Goal: Information Seeking & Learning: Learn about a topic

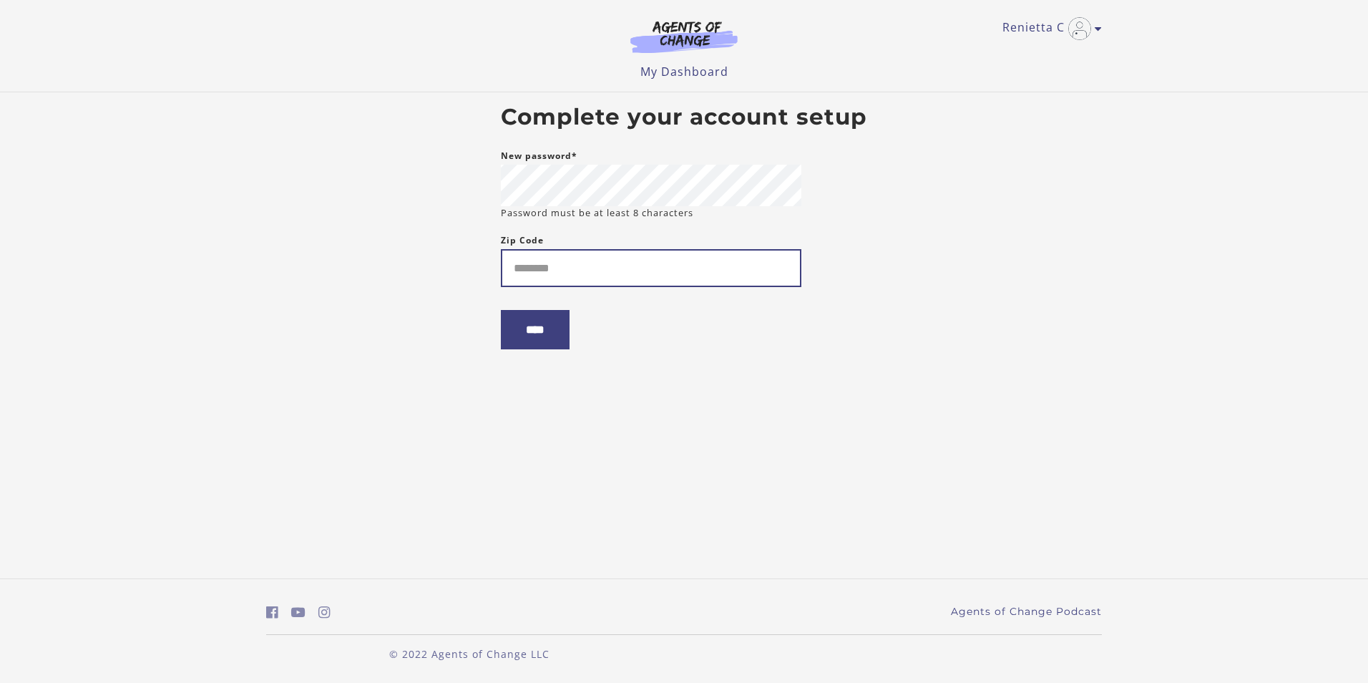
click at [525, 273] on input "Zip Code" at bounding box center [651, 268] width 301 height 38
type input "*****"
click at [549, 347] on input "****" at bounding box center [535, 329] width 69 height 39
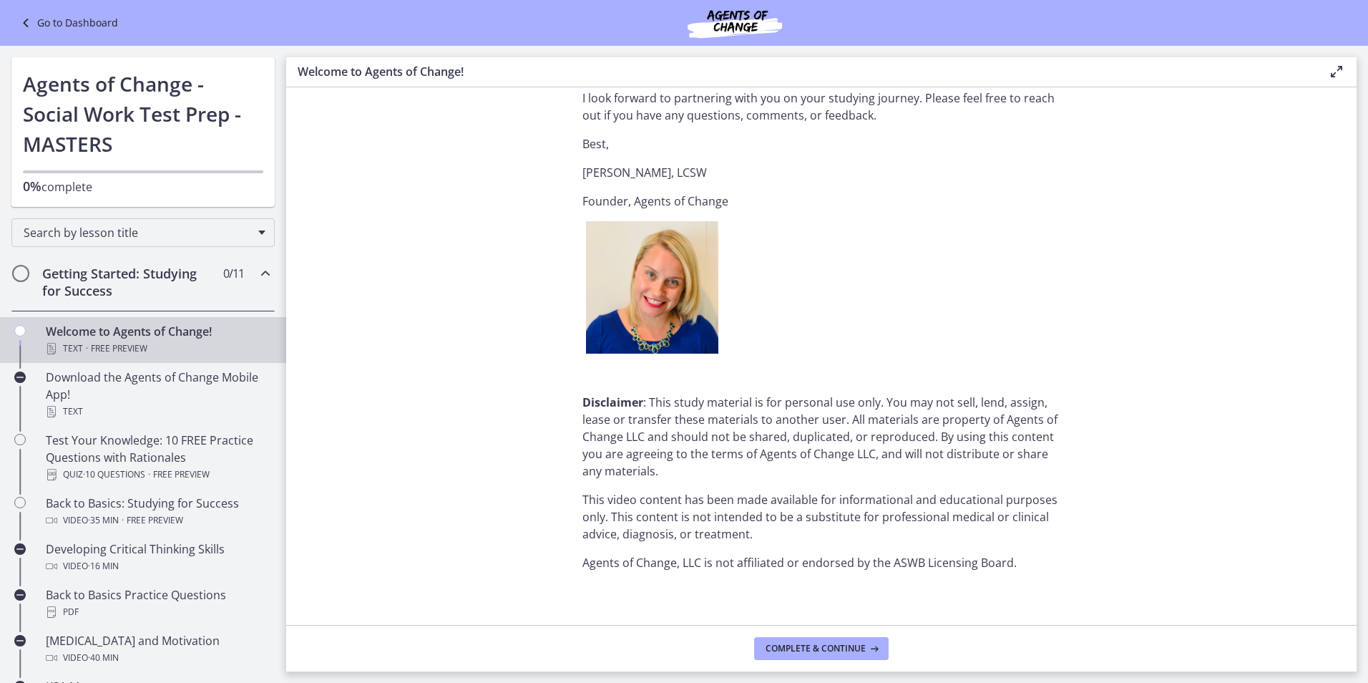
scroll to position [1704, 0]
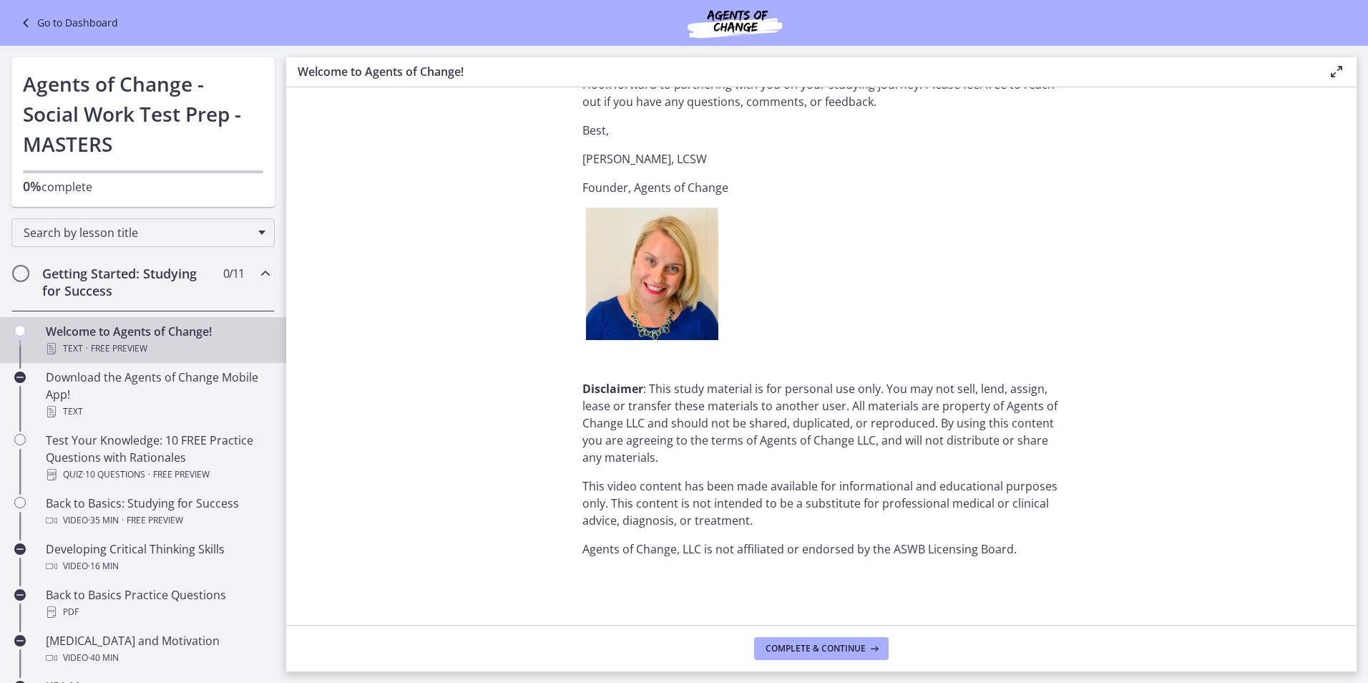
click at [21, 334] on icon "Chapters" at bounding box center [19, 330] width 11 height 11
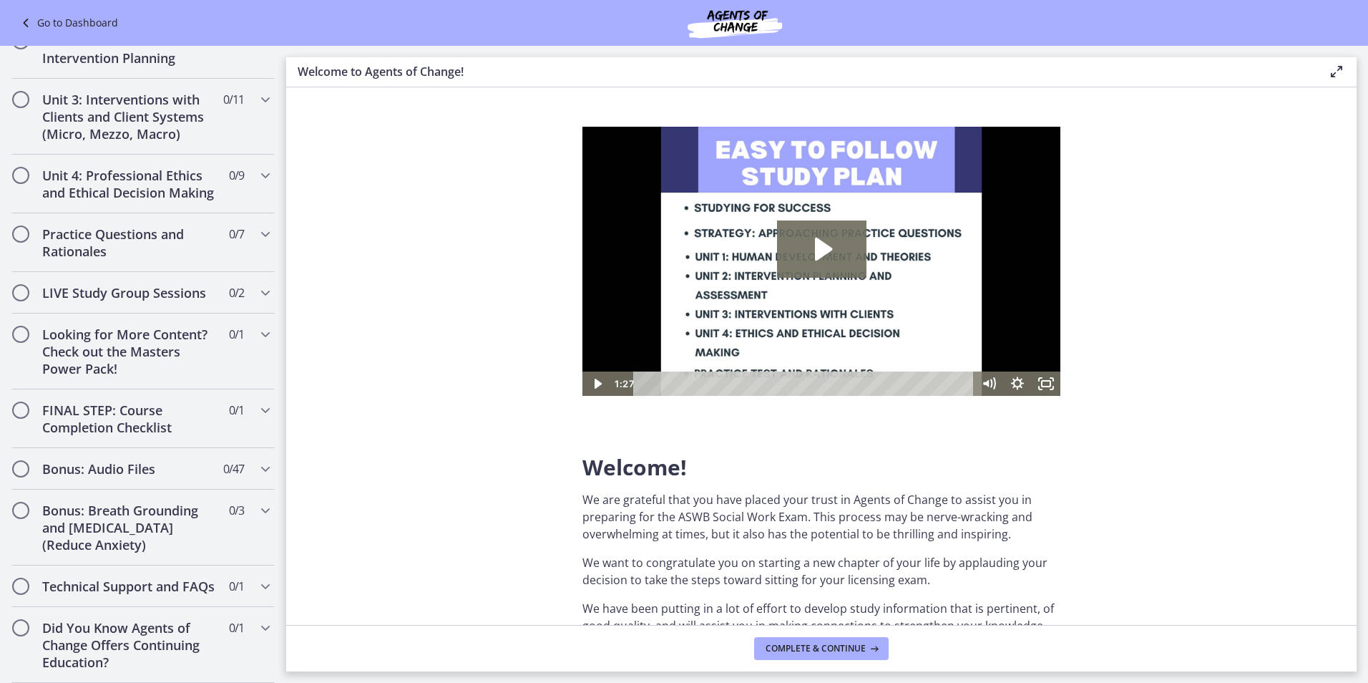
scroll to position [0, 0]
click at [830, 236] on icon "Play Video: c1o6hcmjueu5qasqsu00.mp4" at bounding box center [821, 249] width 89 height 57
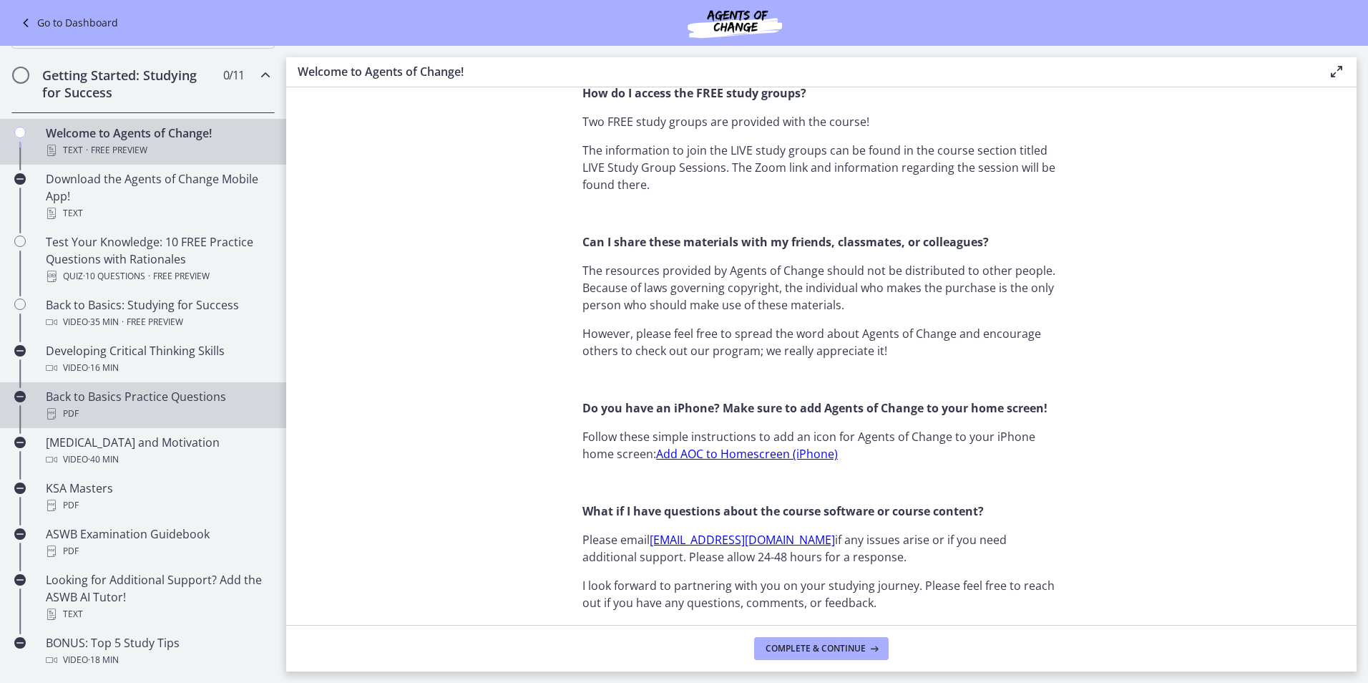
scroll to position [131, 0]
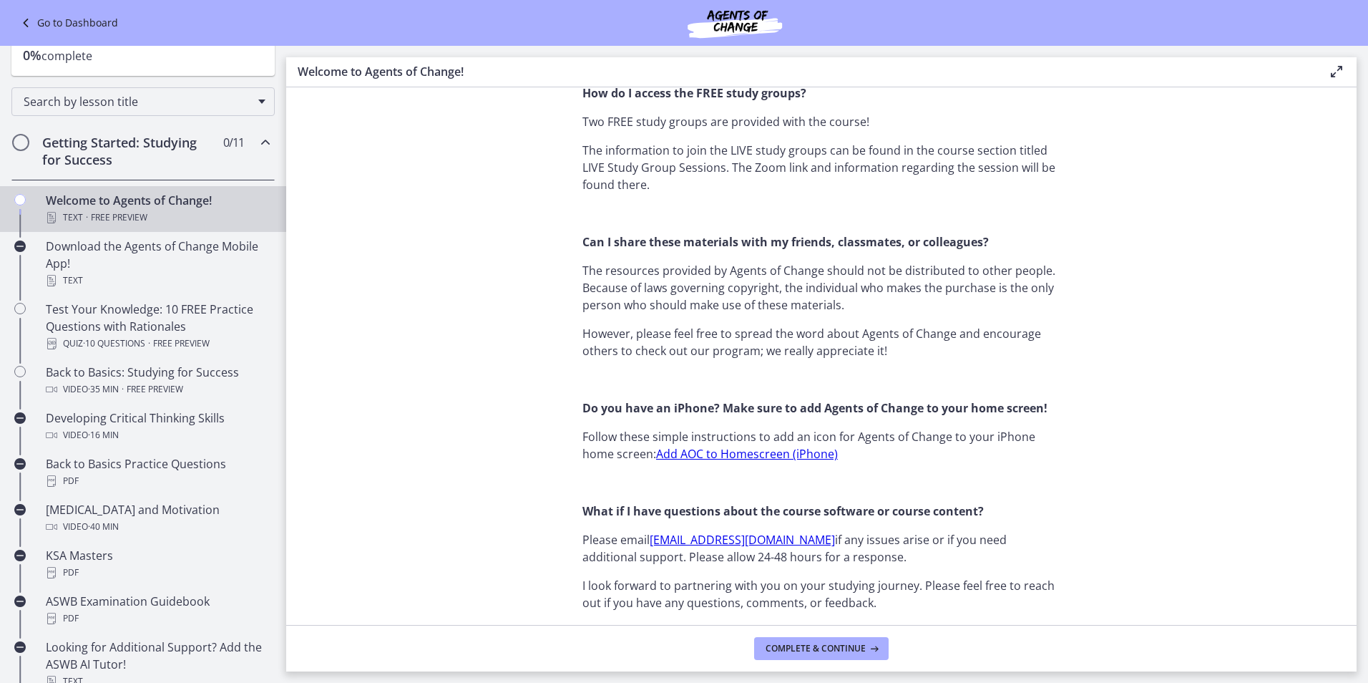
click at [157, 203] on div "Welcome to Agents of Change! Text · Free preview" at bounding box center [157, 209] width 223 height 34
click at [158, 137] on h2 "Getting Started: Studying for Success" at bounding box center [129, 151] width 175 height 34
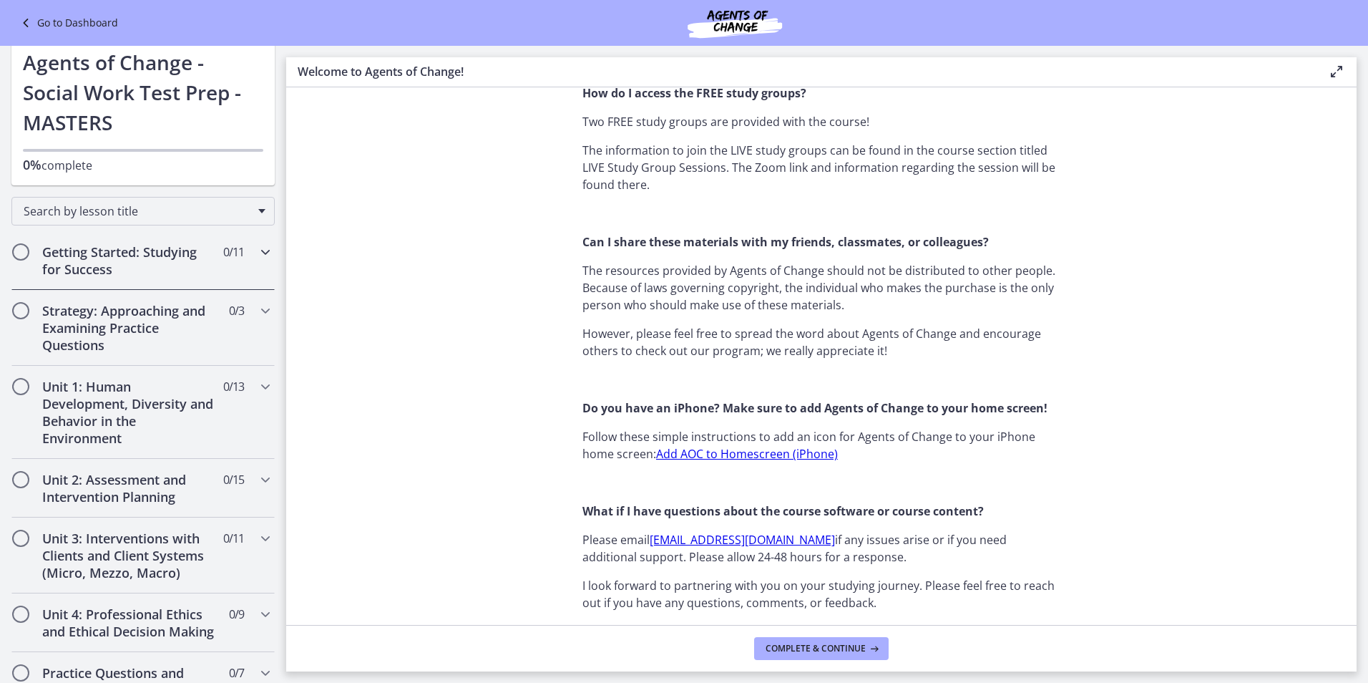
scroll to position [0, 0]
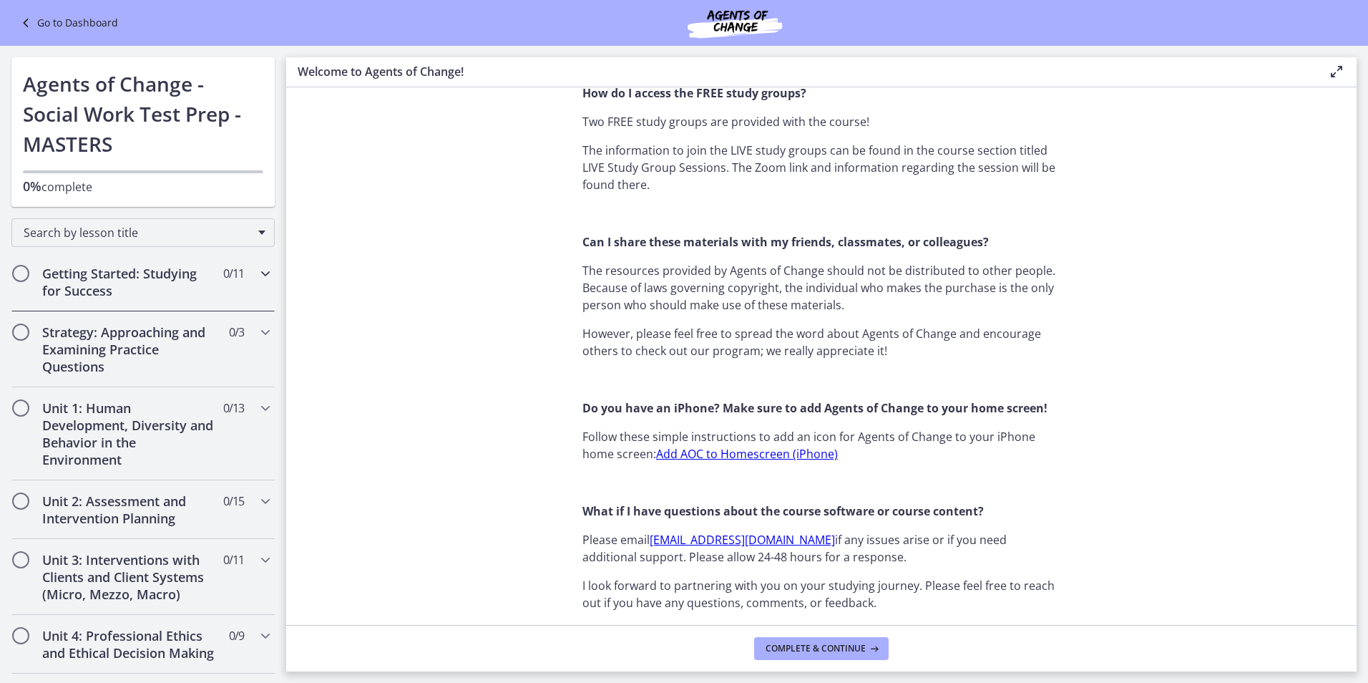
click at [186, 269] on h2 "Getting Started: Studying for Success" at bounding box center [129, 282] width 175 height 34
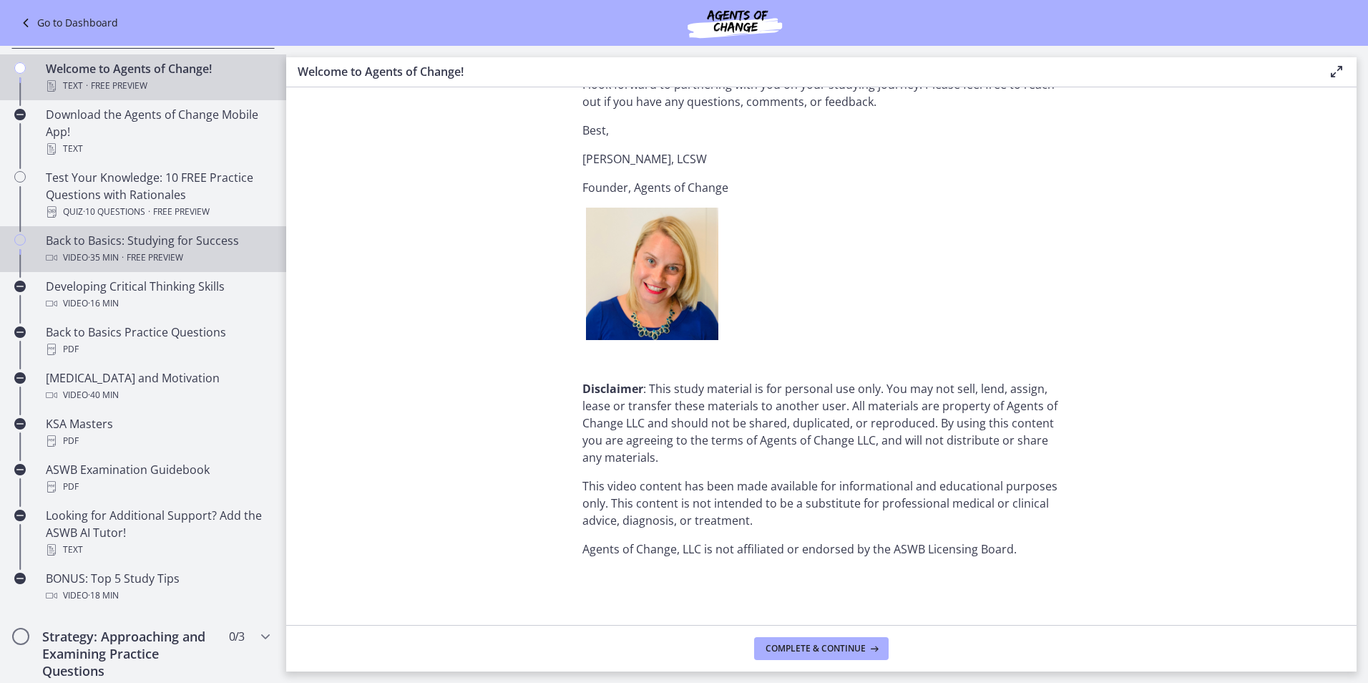
scroll to position [191, 0]
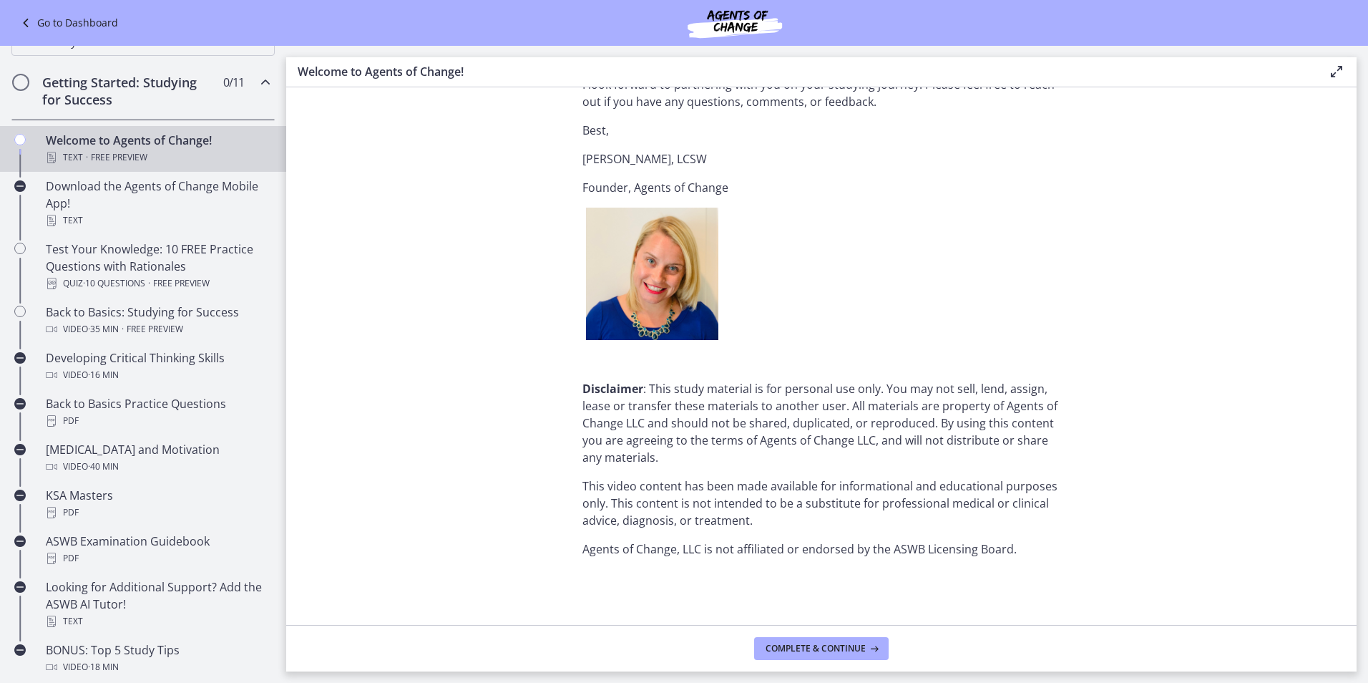
click at [122, 150] on span "Free preview" at bounding box center [119, 157] width 57 height 17
click at [21, 137] on icon "Chapters" at bounding box center [19, 139] width 11 height 11
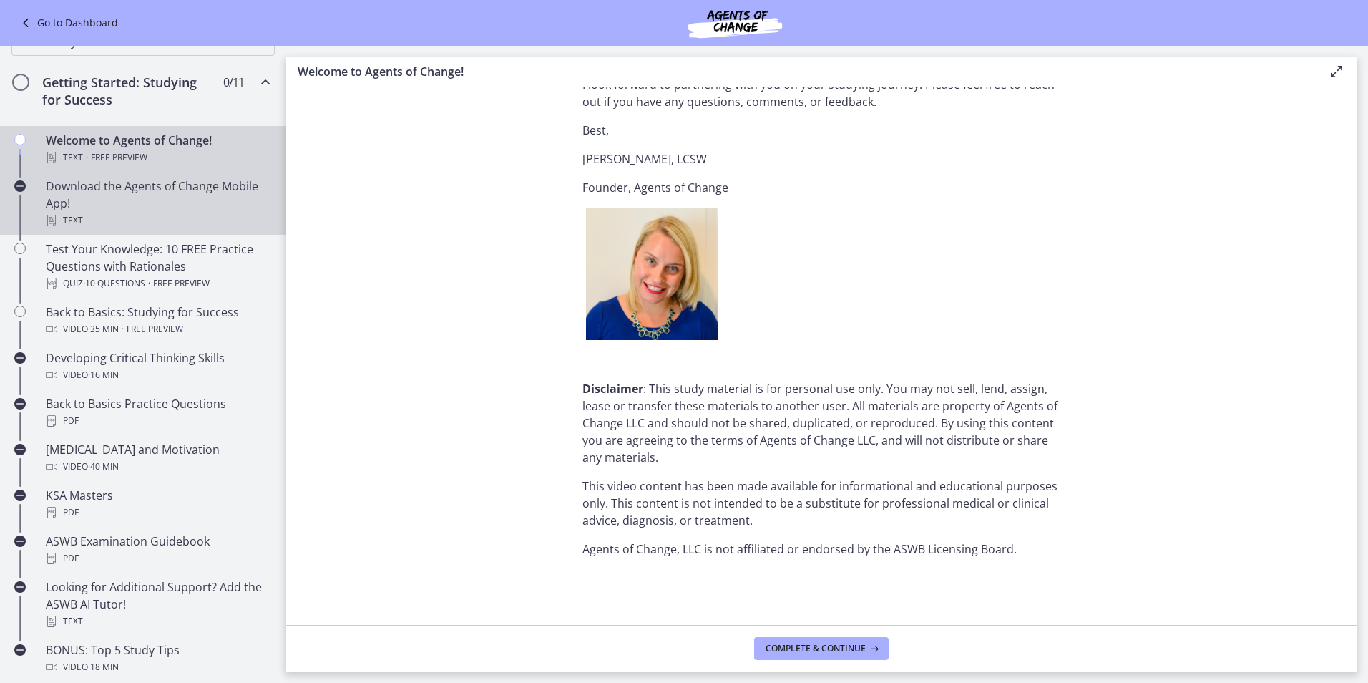
click at [62, 190] on div "Download the Agents of Change Mobile App! Text" at bounding box center [157, 203] width 223 height 52
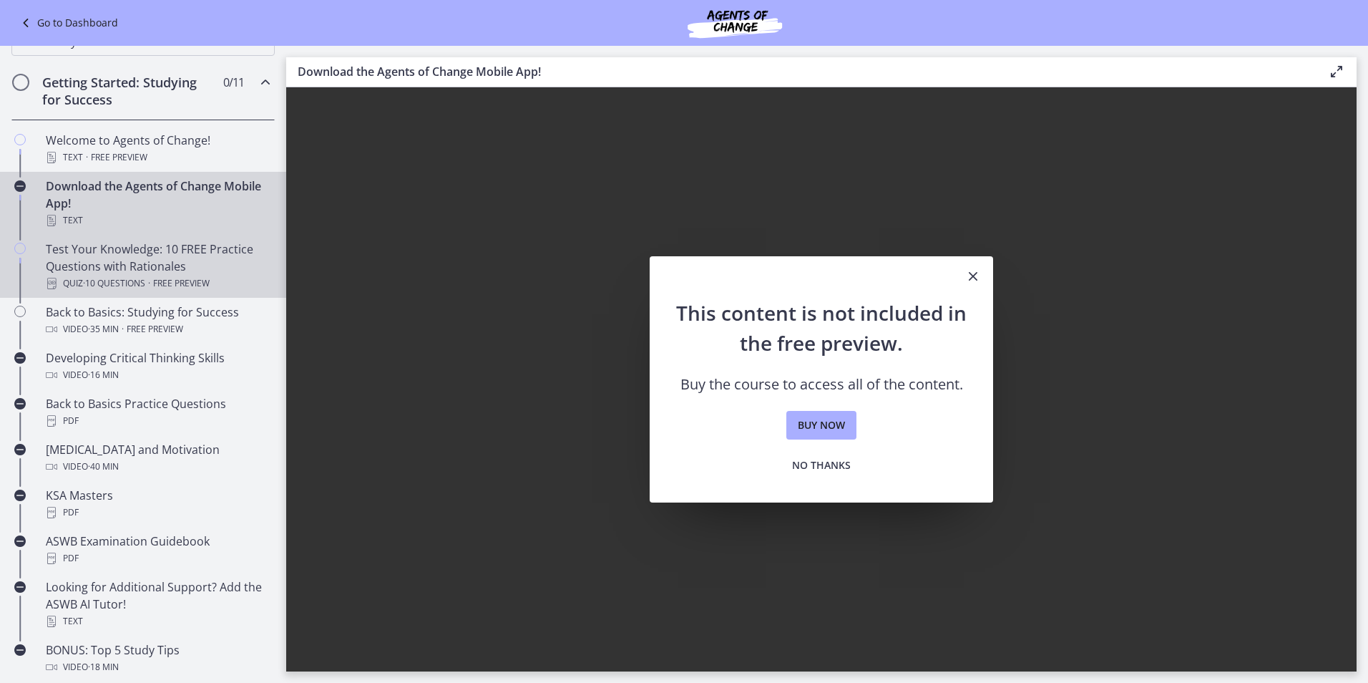
click at [53, 253] on div "Test Your Knowledge: 10 FREE Practice Questions with Rationales Quiz · 10 Quest…" at bounding box center [157, 266] width 223 height 52
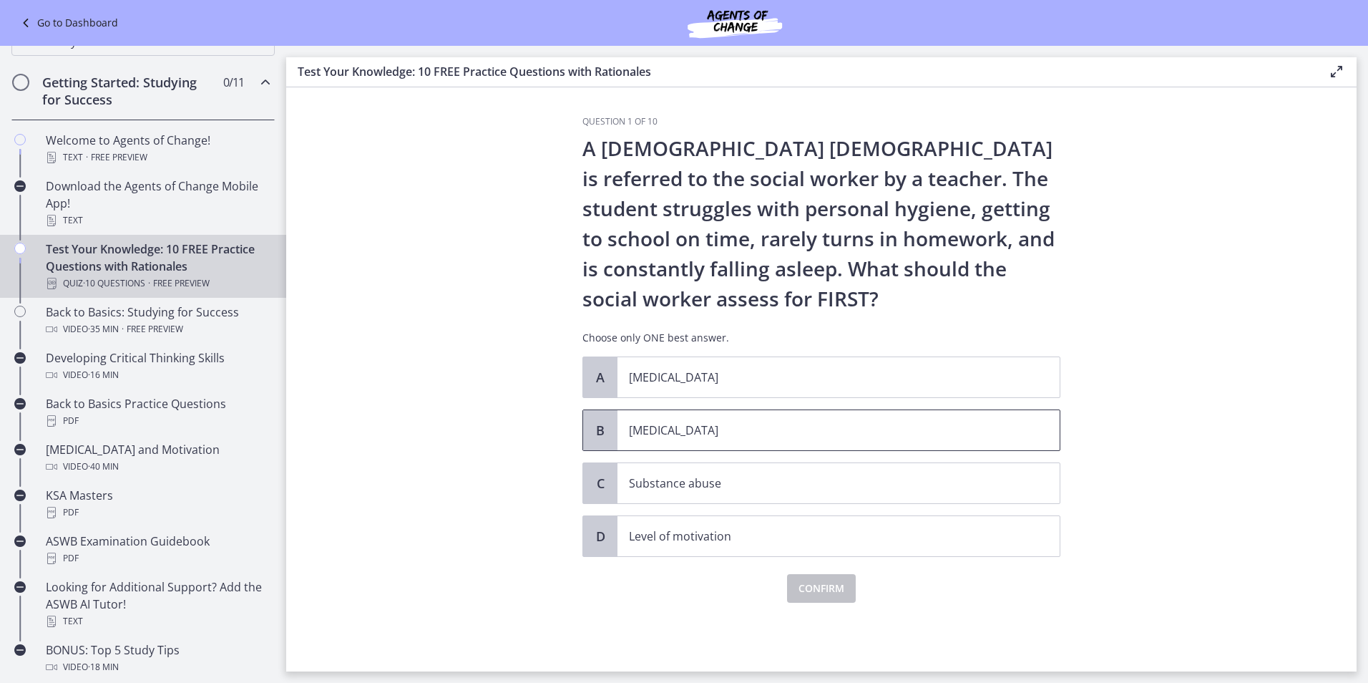
drag, startPoint x: 594, startPoint y: 422, endPoint x: 587, endPoint y: 440, distance: 19.3
click at [594, 423] on span "B" at bounding box center [600, 430] width 17 height 17
click at [817, 585] on span "Confirm" at bounding box center [822, 588] width 46 height 17
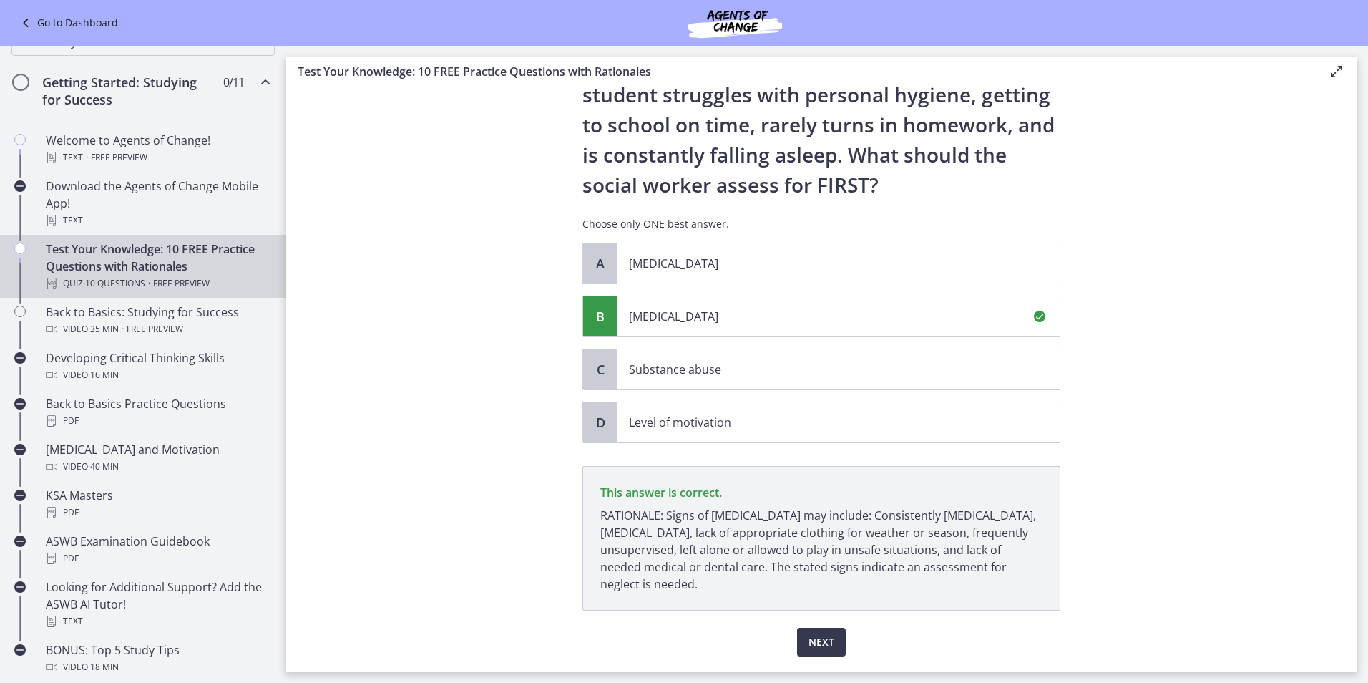
scroll to position [156, 0]
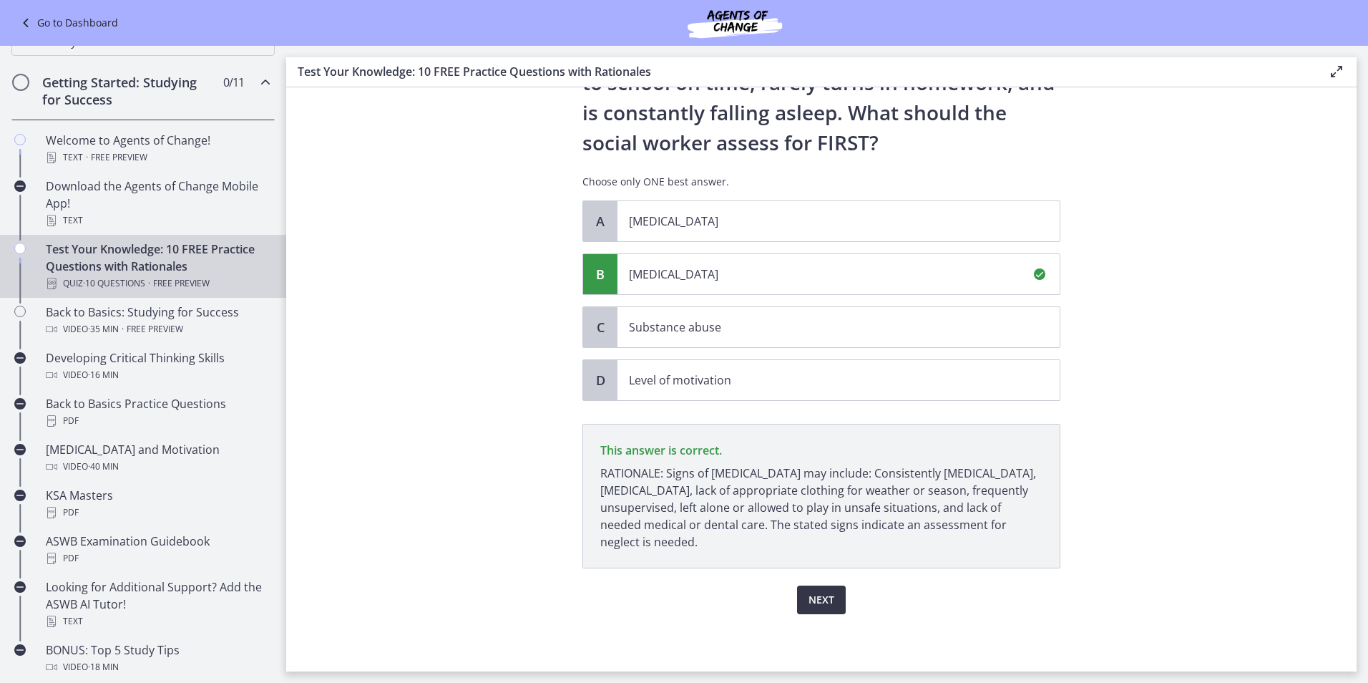
click at [812, 598] on span "Next" at bounding box center [822, 599] width 26 height 17
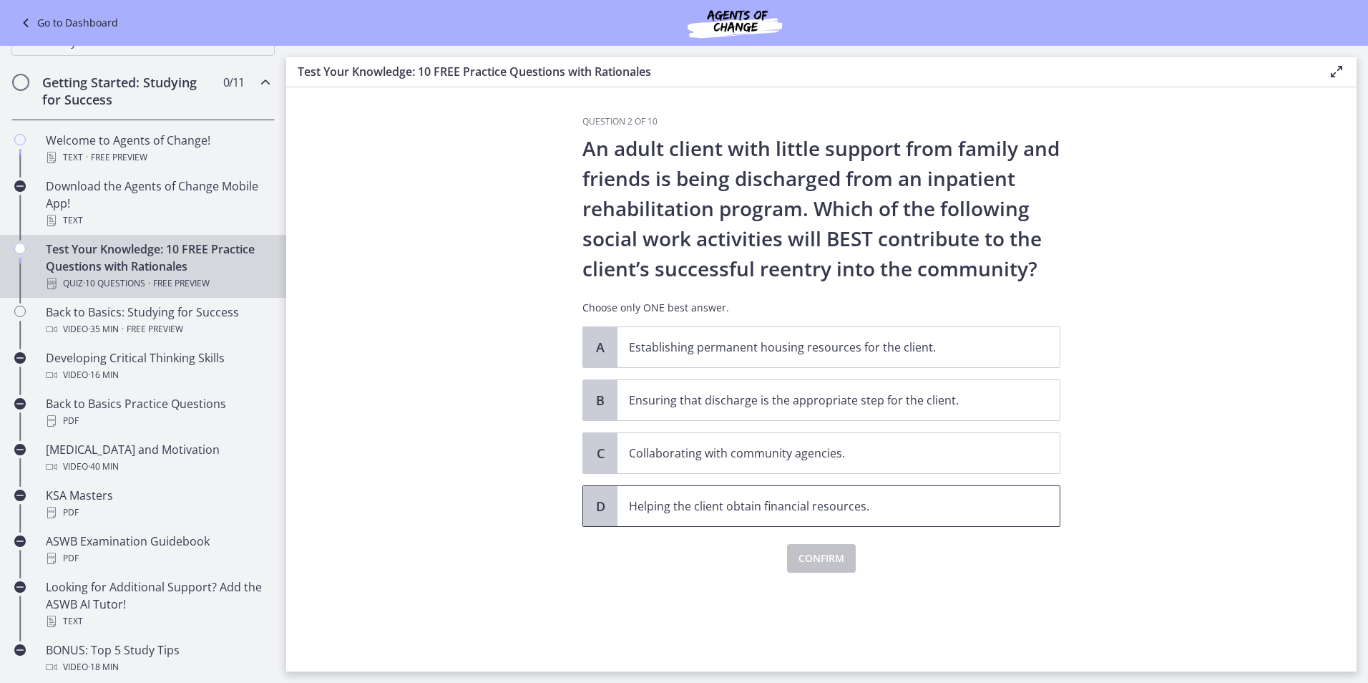
click at [767, 514] on p "Helping the client obtain financial resources." at bounding box center [824, 505] width 391 height 17
click at [817, 557] on span "Confirm" at bounding box center [822, 558] width 46 height 17
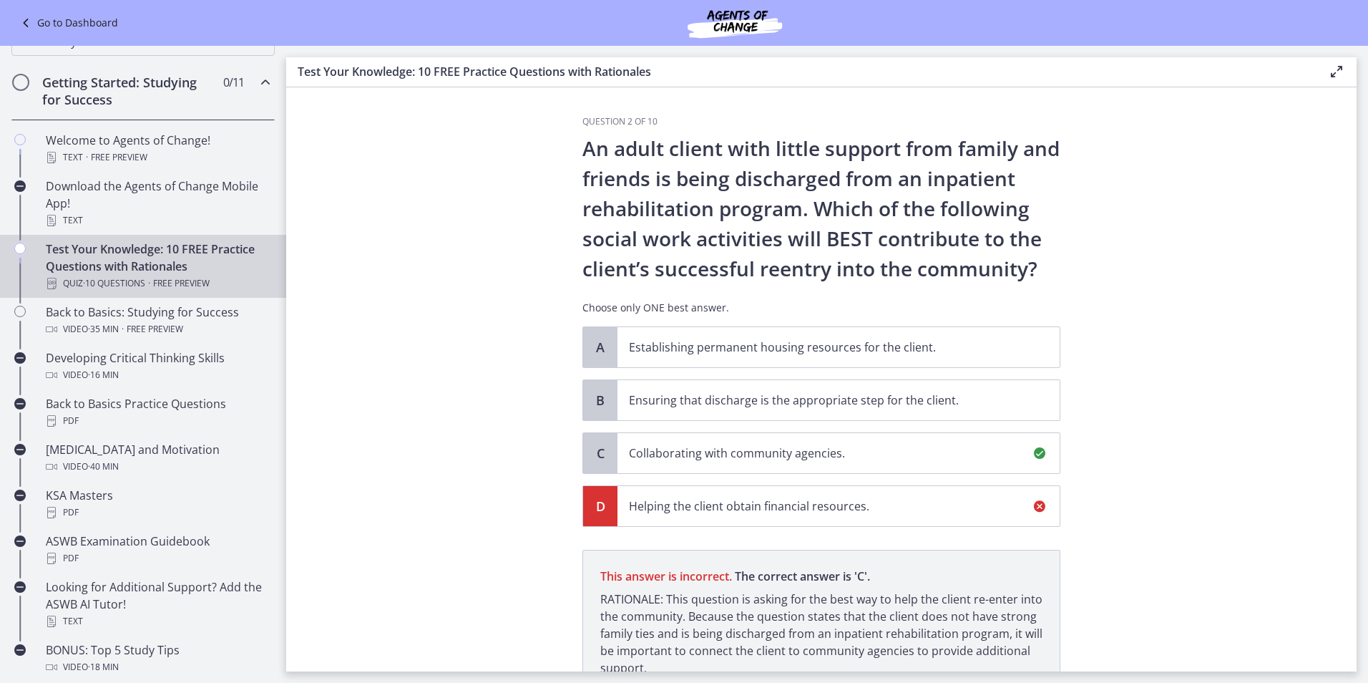
scroll to position [126, 0]
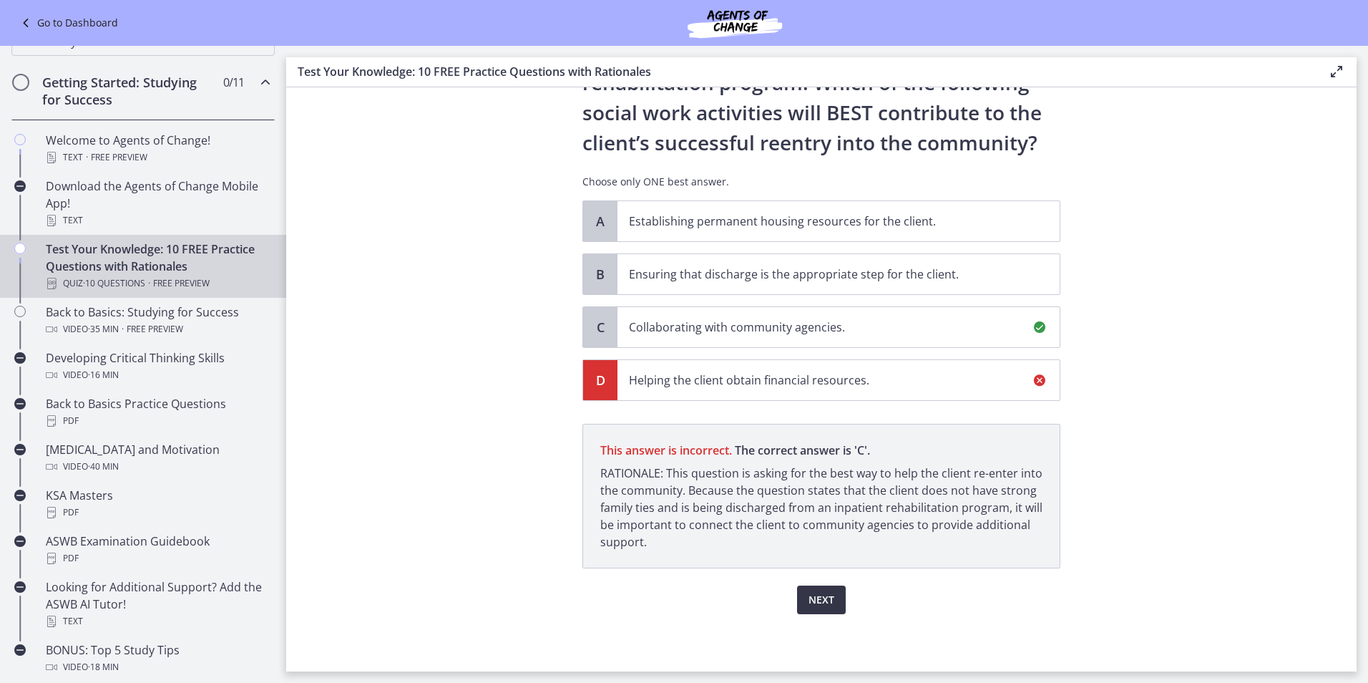
drag, startPoint x: 819, startPoint y: 604, endPoint x: 802, endPoint y: 643, distance: 43.2
click at [802, 545] on div "Question 2 of 10 An adult client with little support from family and friends is…" at bounding box center [821, 267] width 501 height 555
click at [827, 603] on span "Next" at bounding box center [822, 599] width 26 height 17
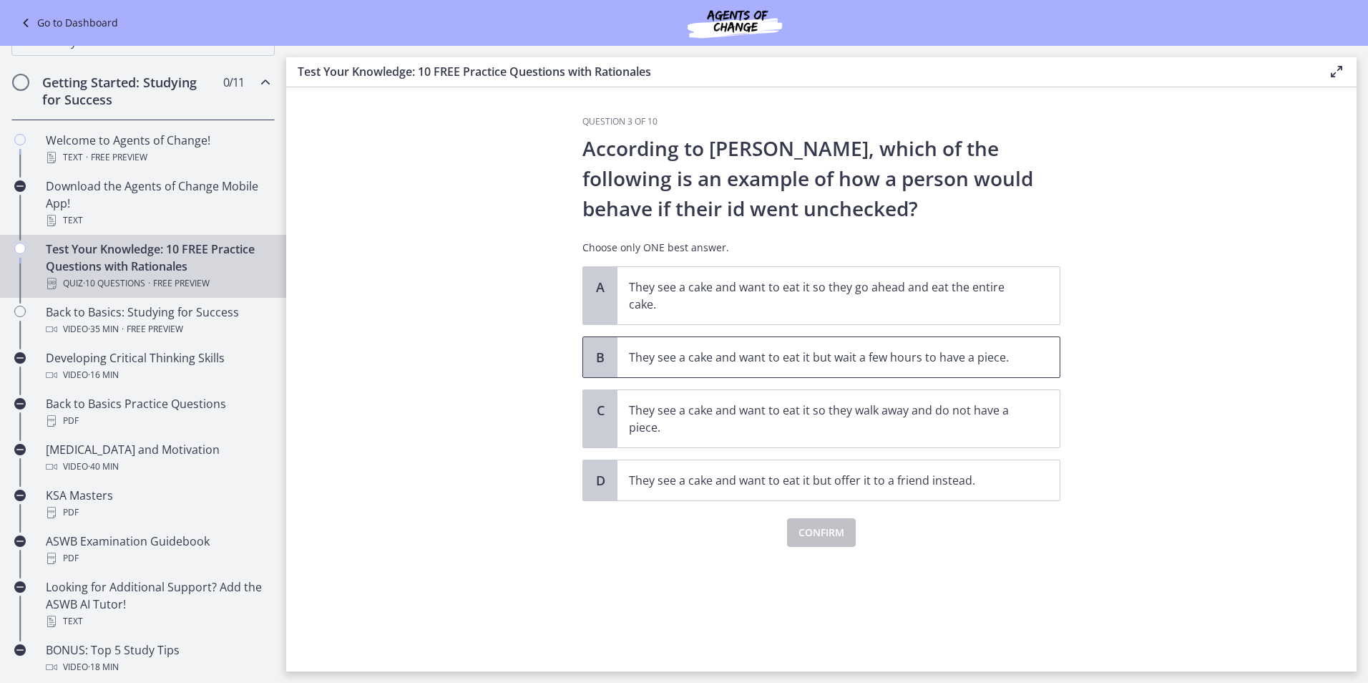
click at [600, 353] on span "B" at bounding box center [600, 357] width 17 height 17
click at [815, 524] on span "Confirm" at bounding box center [822, 532] width 46 height 17
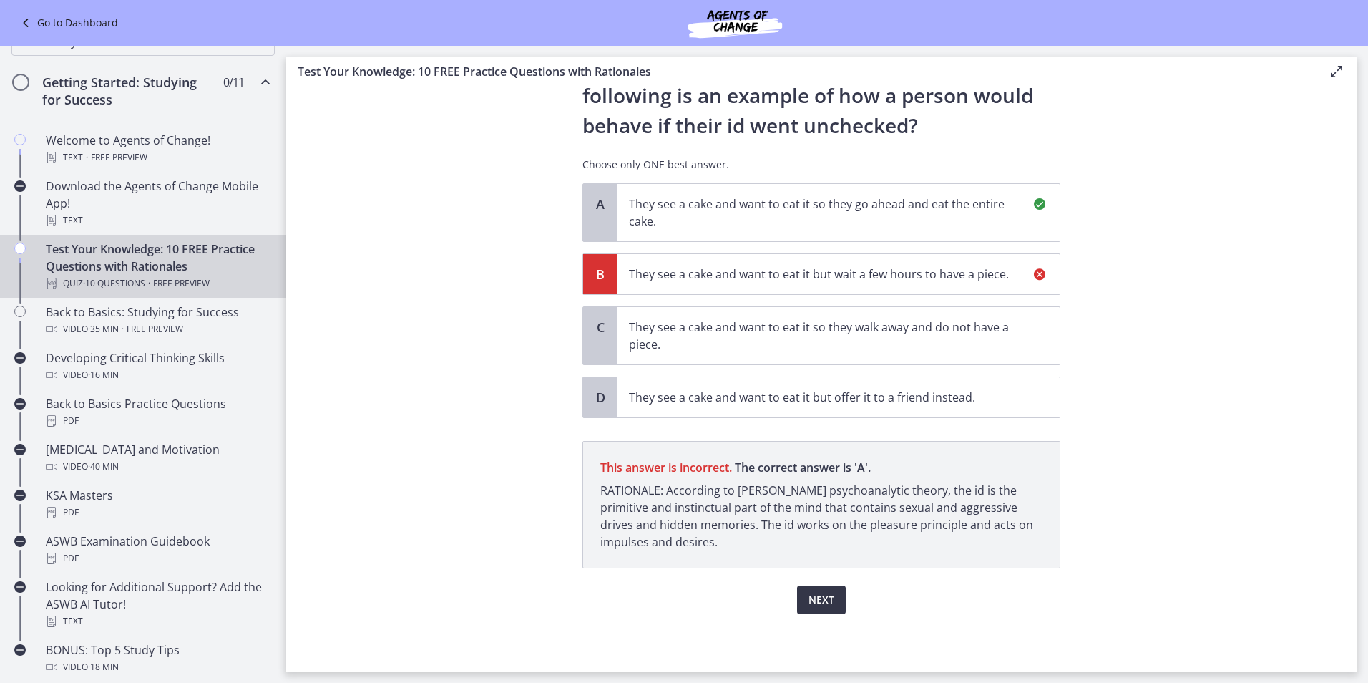
scroll to position [83, 0]
click at [798, 593] on button "Next" at bounding box center [821, 599] width 49 height 29
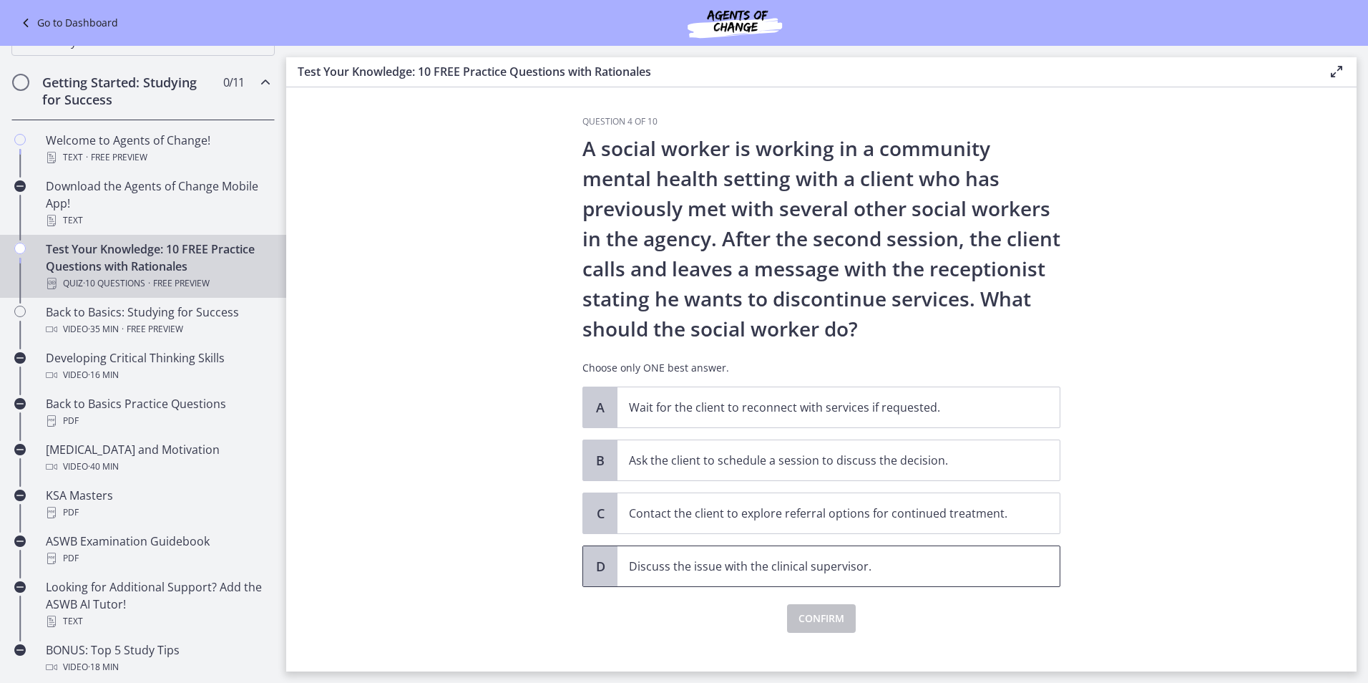
click at [610, 564] on div "D" at bounding box center [600, 566] width 34 height 40
click at [814, 622] on span "Confirm" at bounding box center [822, 618] width 46 height 17
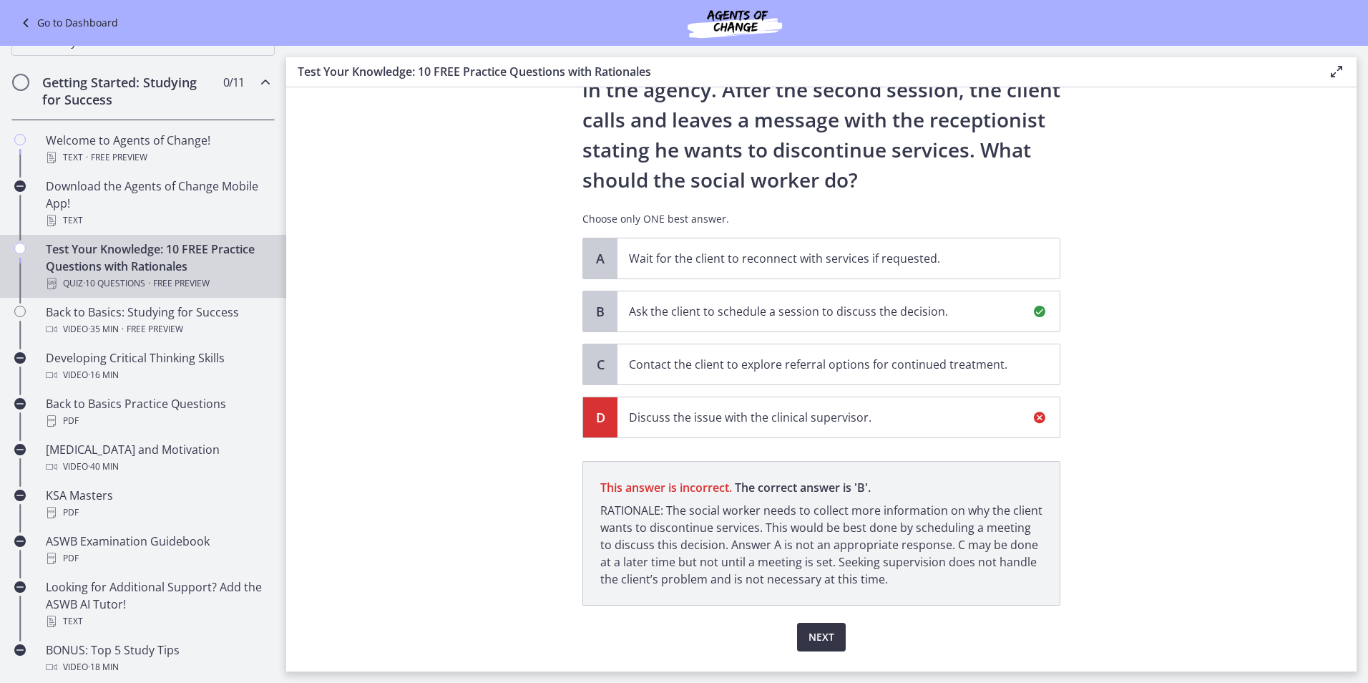
scroll to position [186, 0]
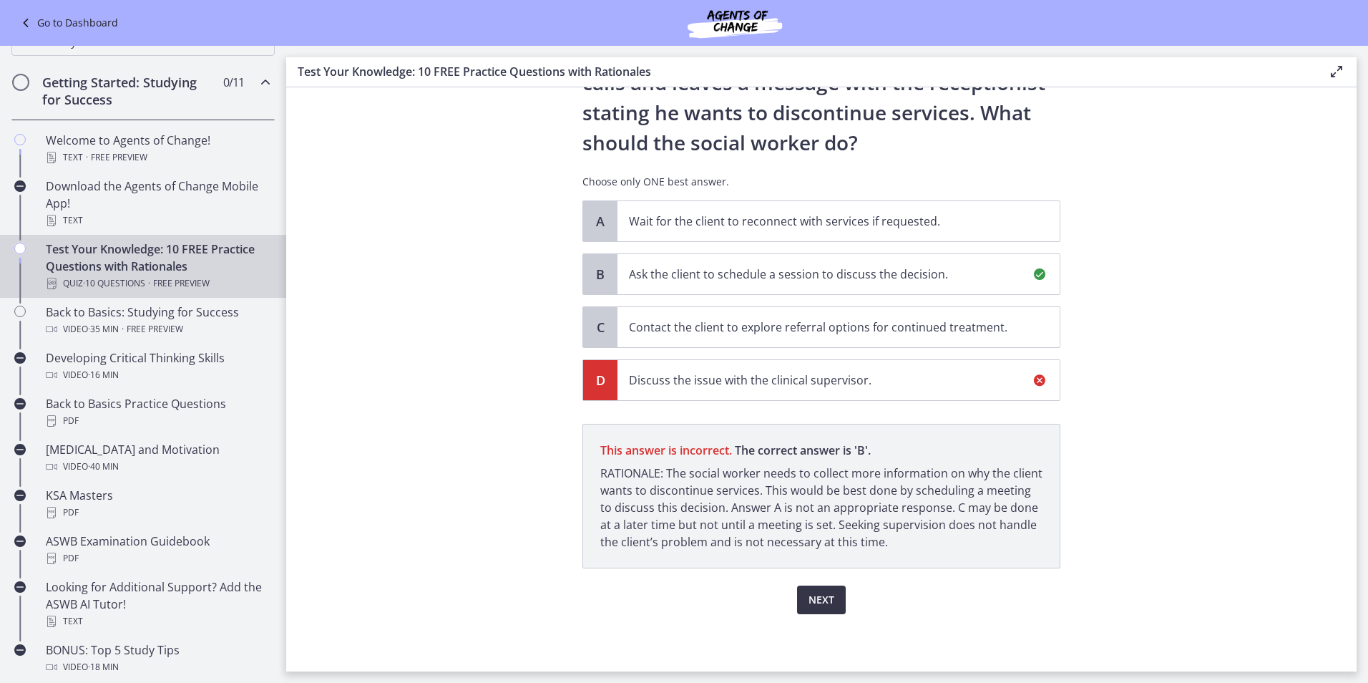
click at [820, 600] on span "Next" at bounding box center [822, 599] width 26 height 17
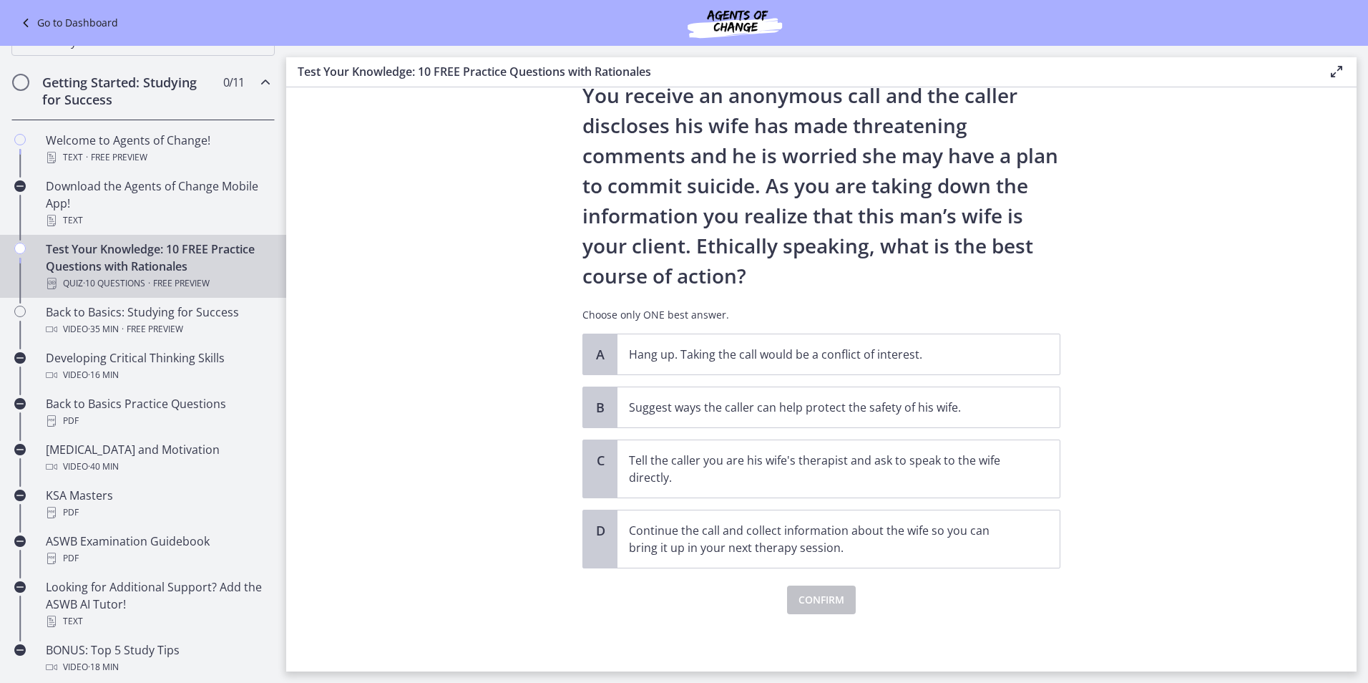
scroll to position [0, 0]
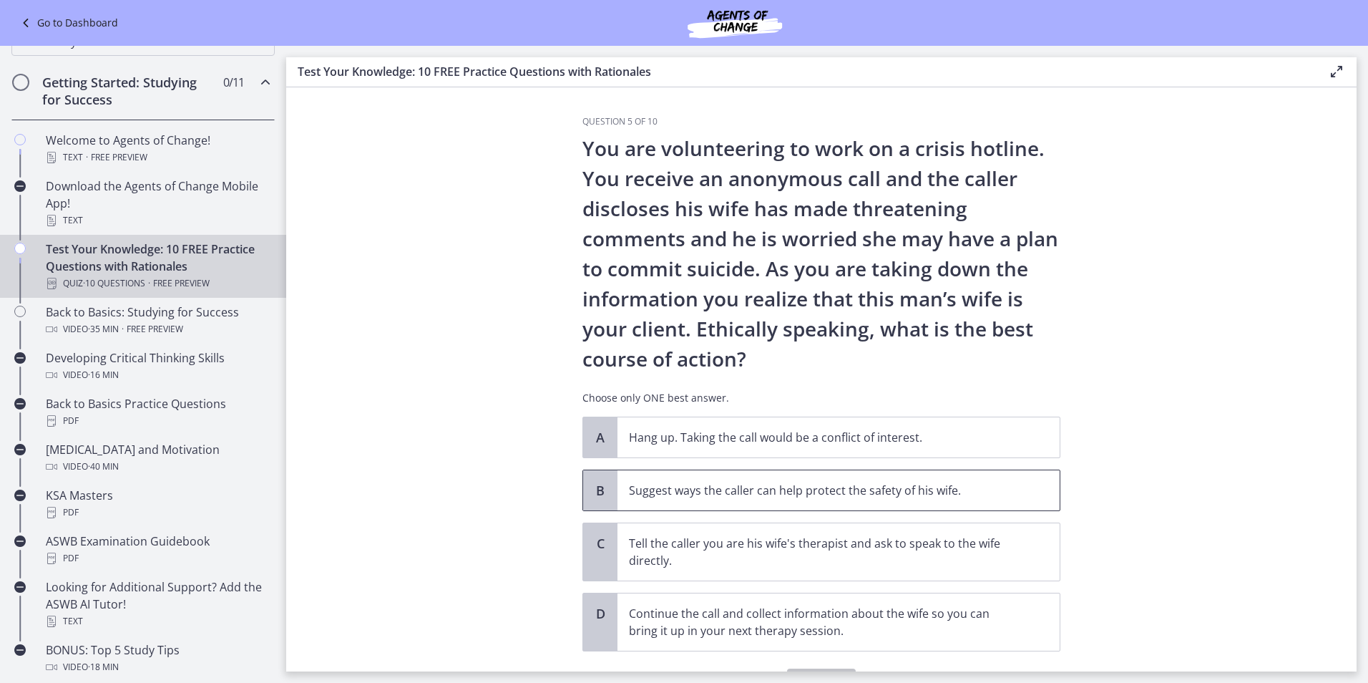
click at [825, 497] on p "Suggest ways the caller can help protect the safety of his wife." at bounding box center [824, 490] width 391 height 17
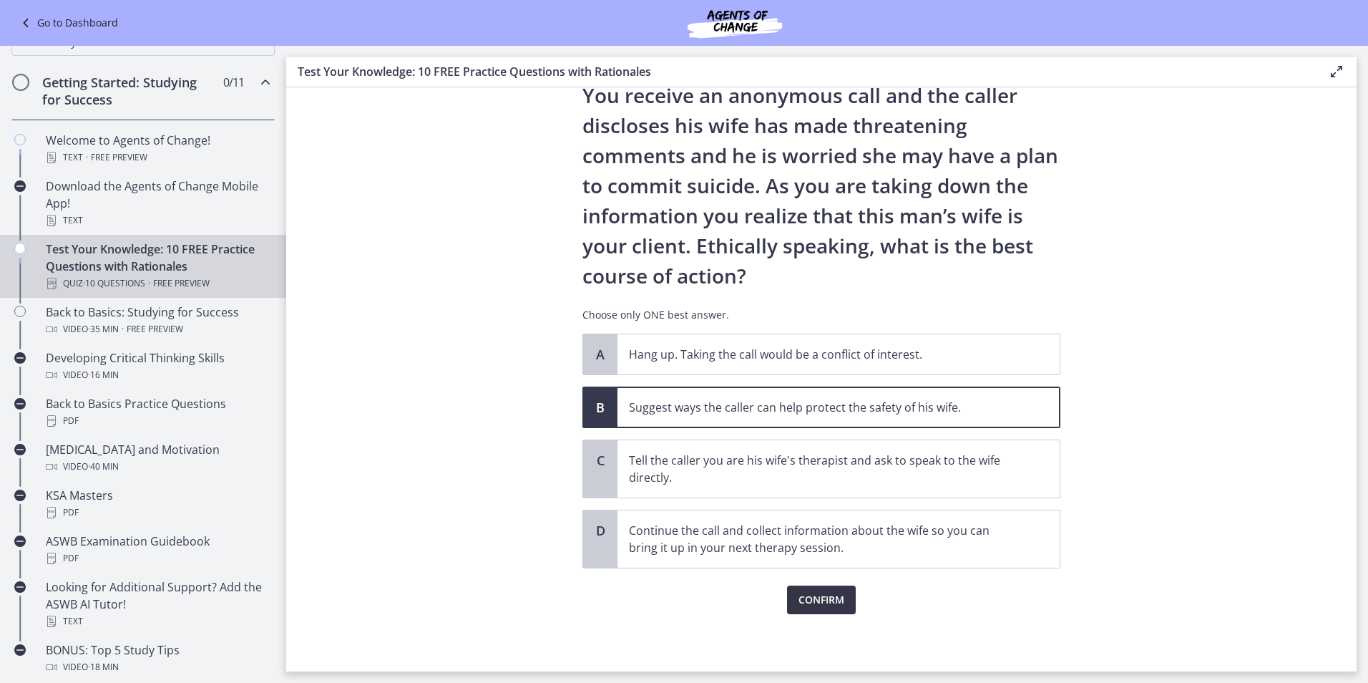
click at [842, 600] on button "Confirm" at bounding box center [821, 599] width 69 height 29
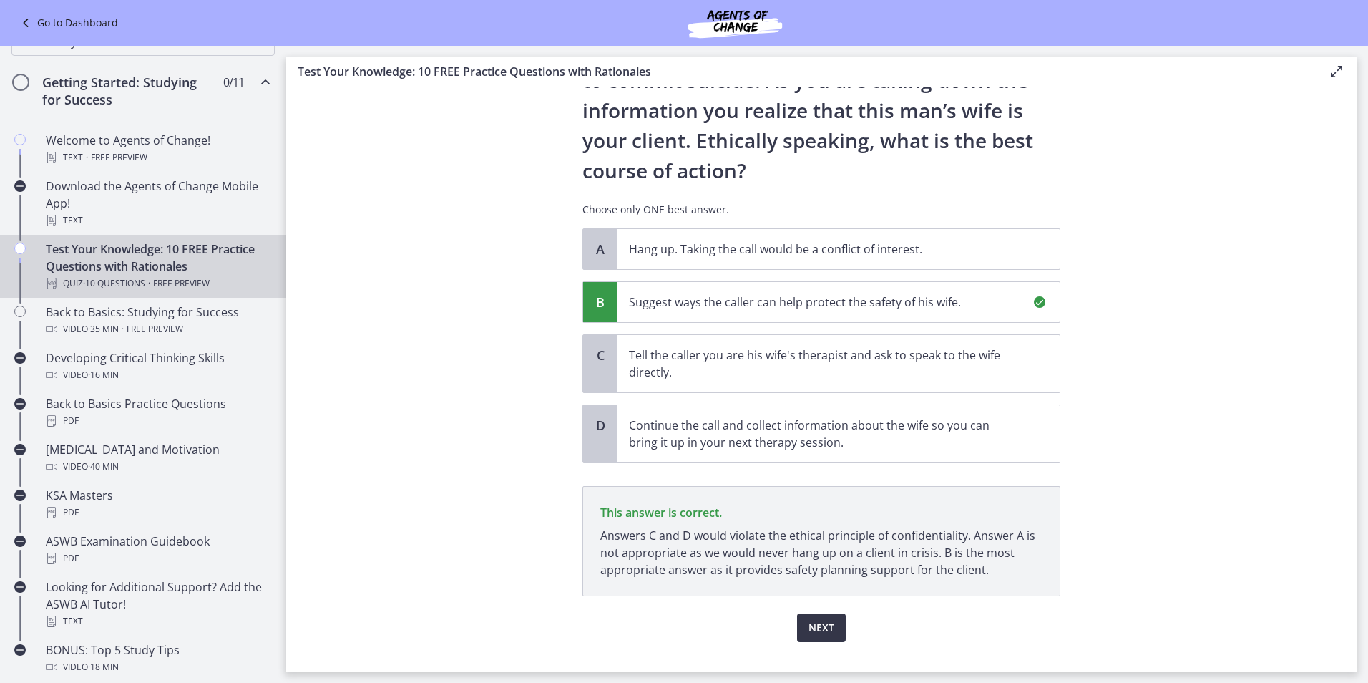
scroll to position [216, 0]
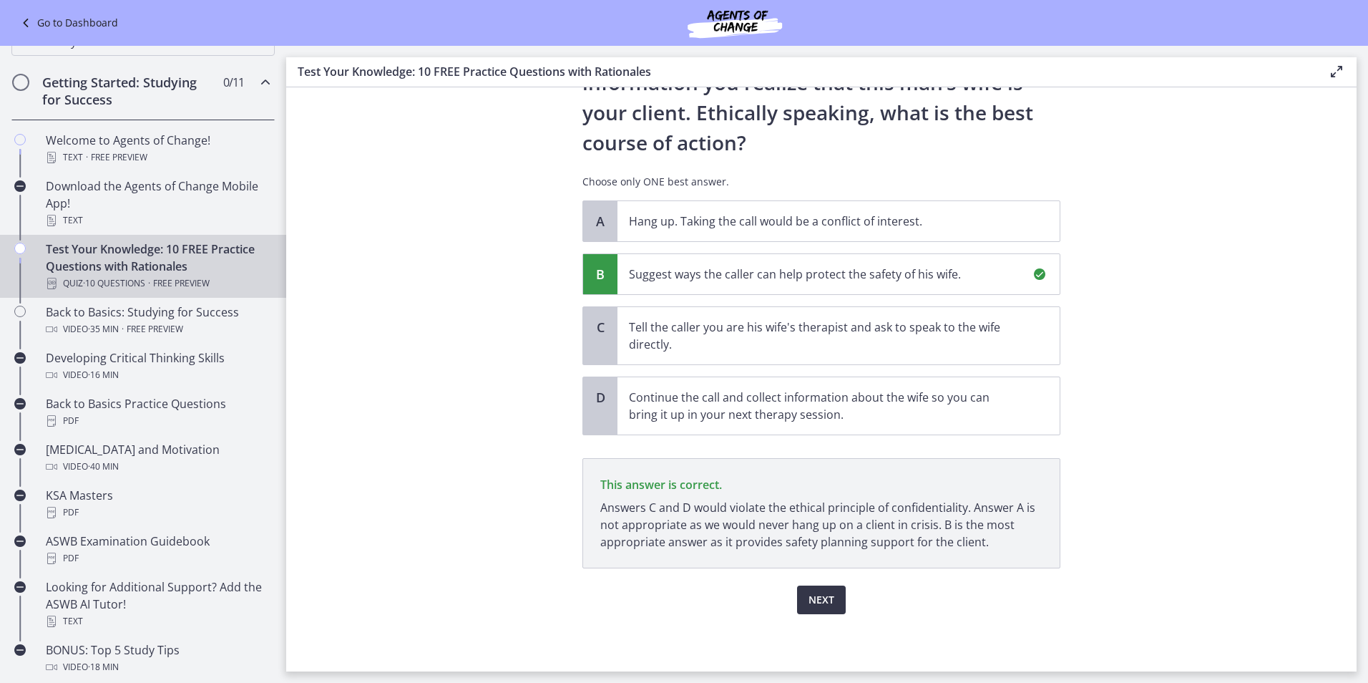
click at [832, 606] on button "Next" at bounding box center [821, 599] width 49 height 29
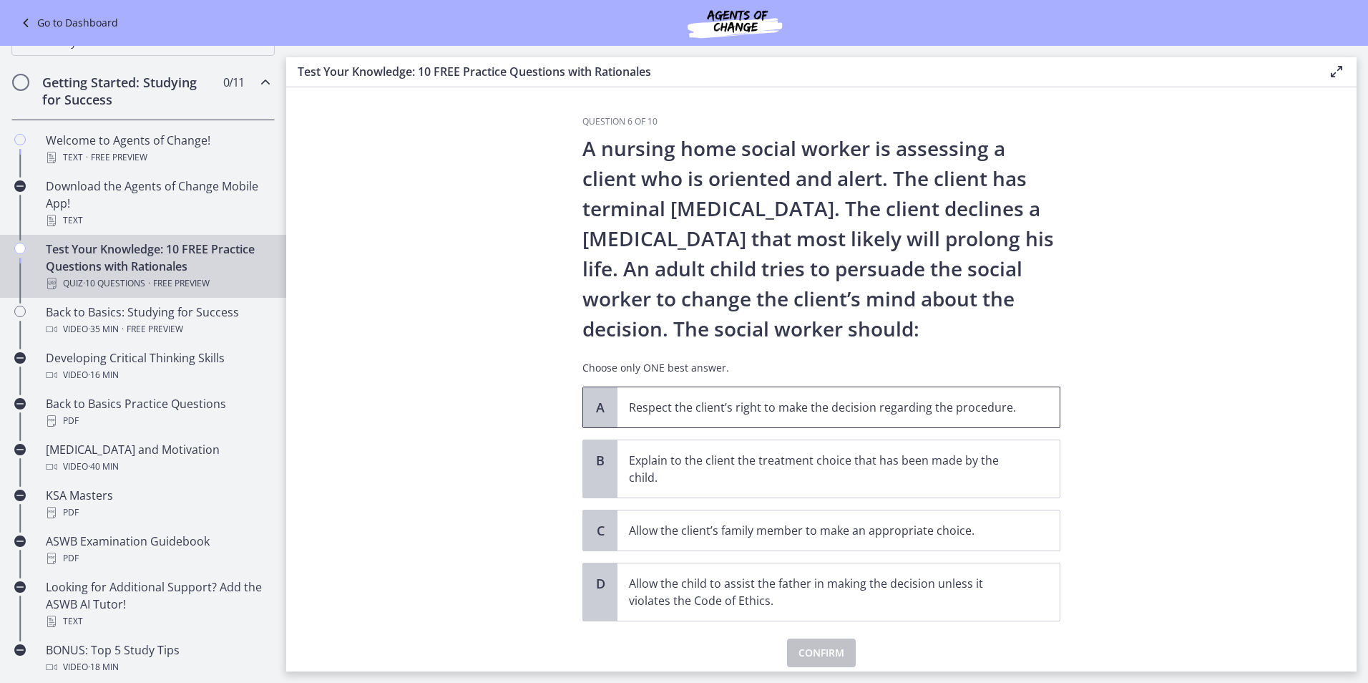
click at [842, 419] on span "Respect the client’s right to make the decision regarding the procedure." at bounding box center [839, 407] width 442 height 40
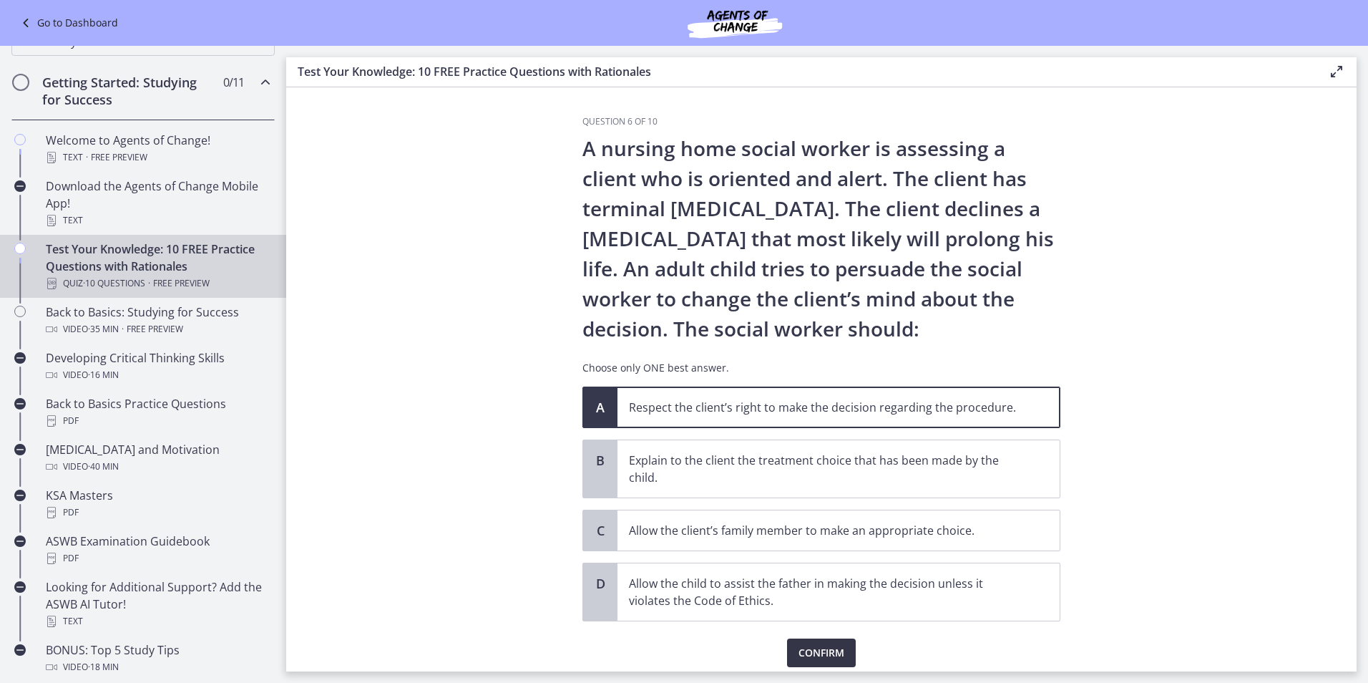
click at [819, 648] on span "Confirm" at bounding box center [822, 652] width 46 height 17
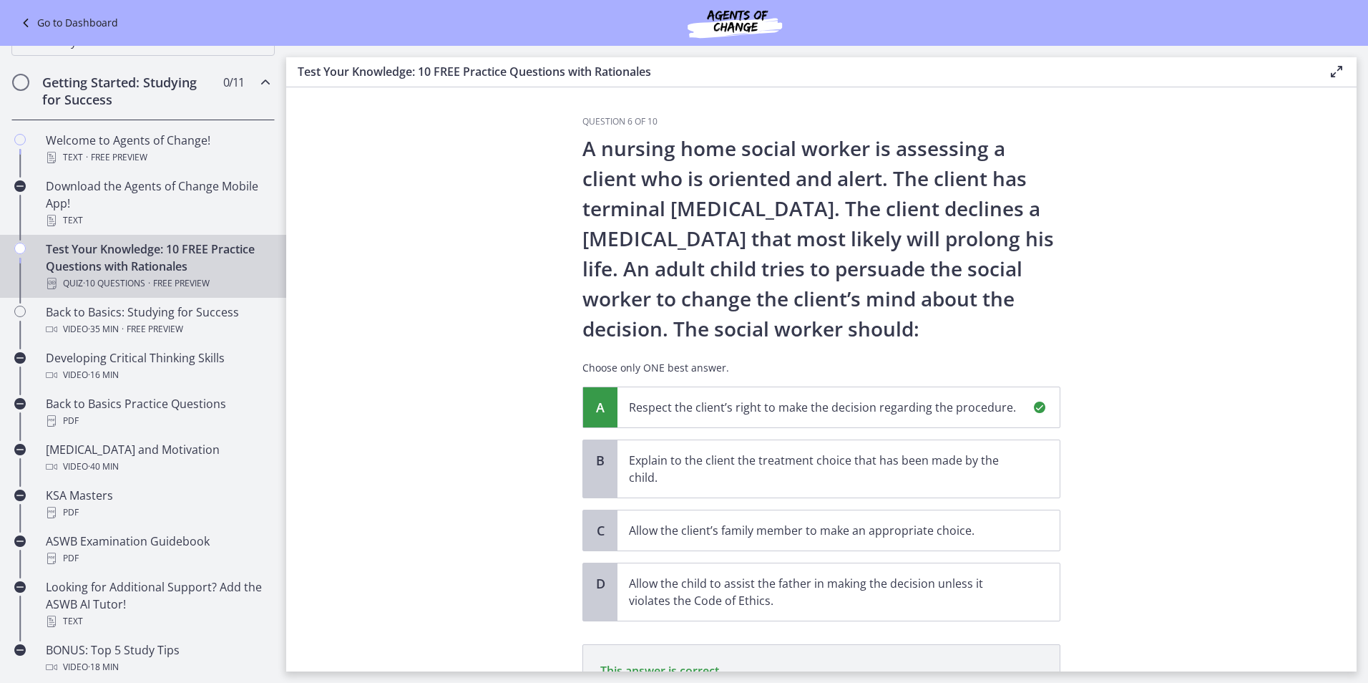
scroll to position [203, 0]
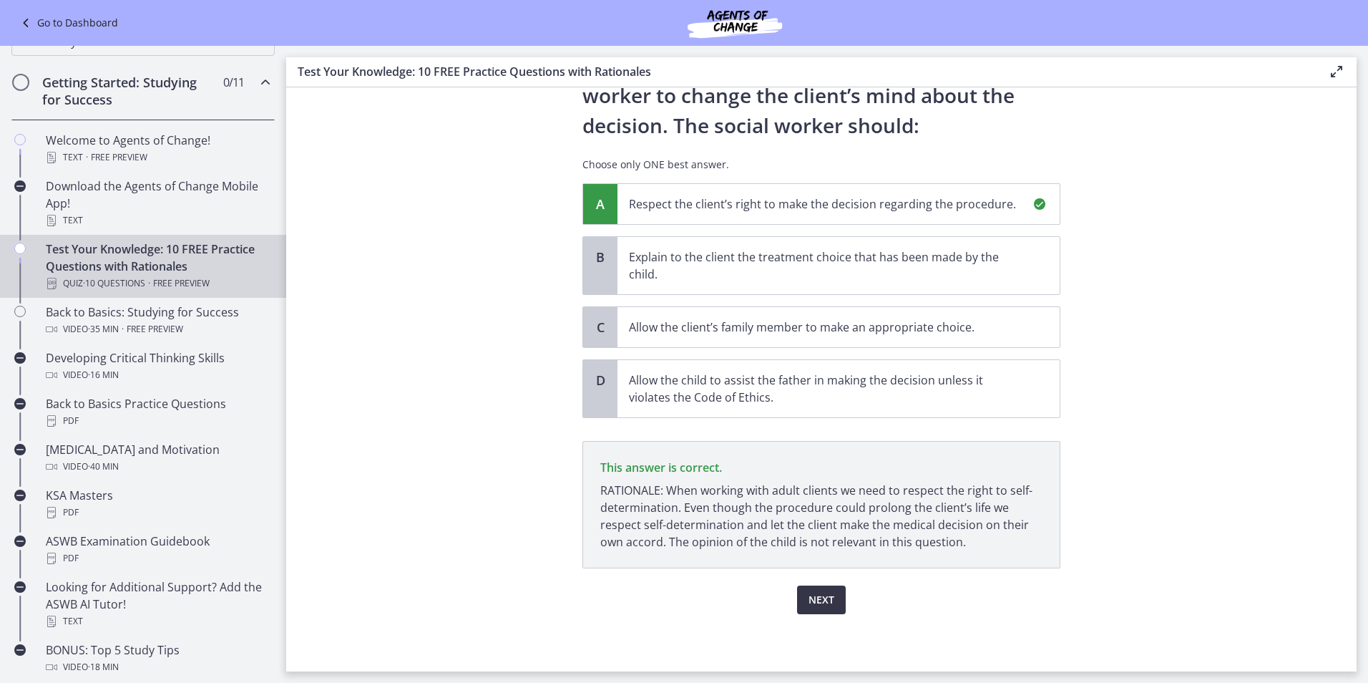
click at [822, 605] on span "Next" at bounding box center [822, 599] width 26 height 17
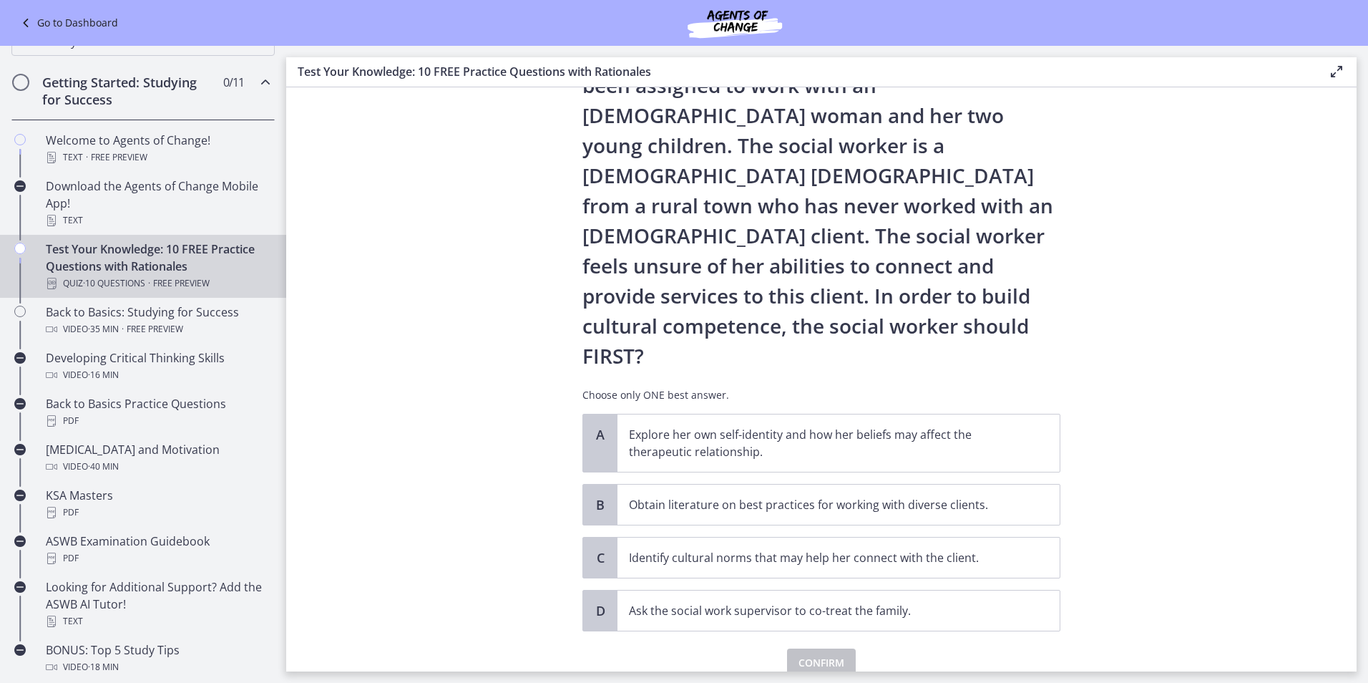
scroll to position [96, 0]
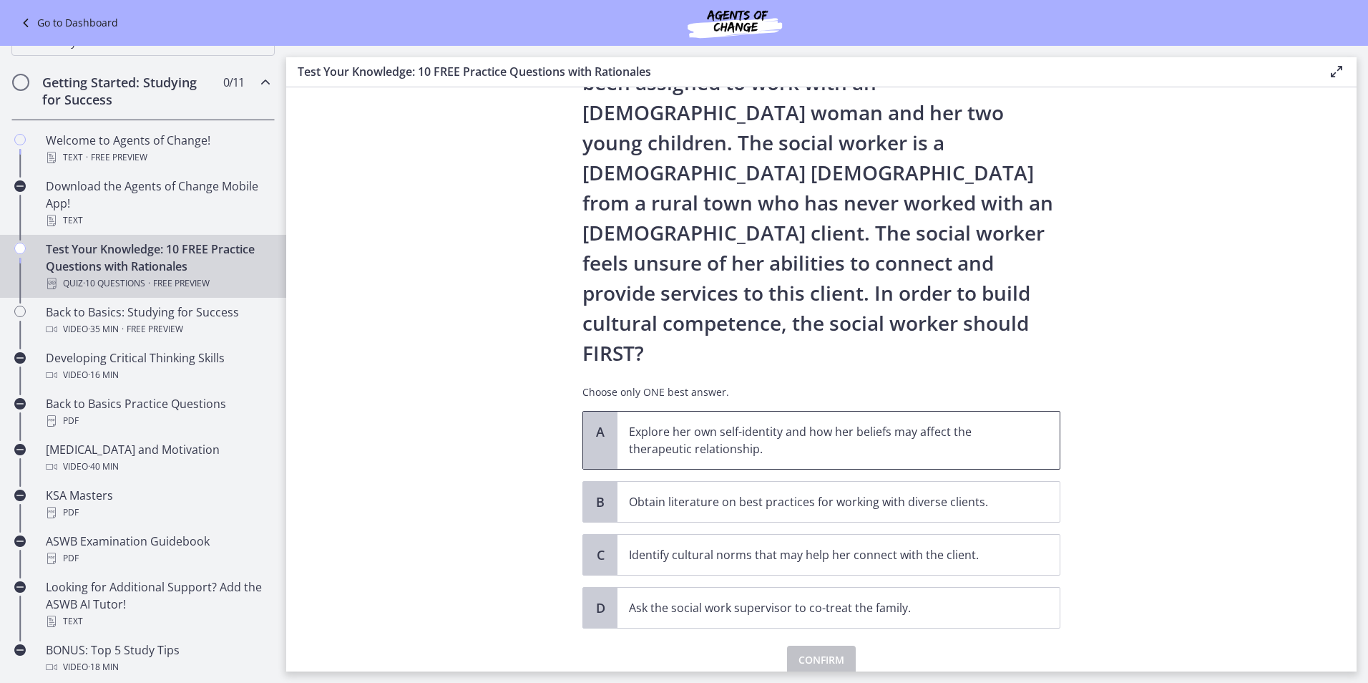
click at [789, 423] on p "Explore her own self-identity and how her beliefs may affect the therapeutic re…" at bounding box center [824, 440] width 391 height 34
click at [822, 651] on span "Confirm" at bounding box center [822, 659] width 46 height 17
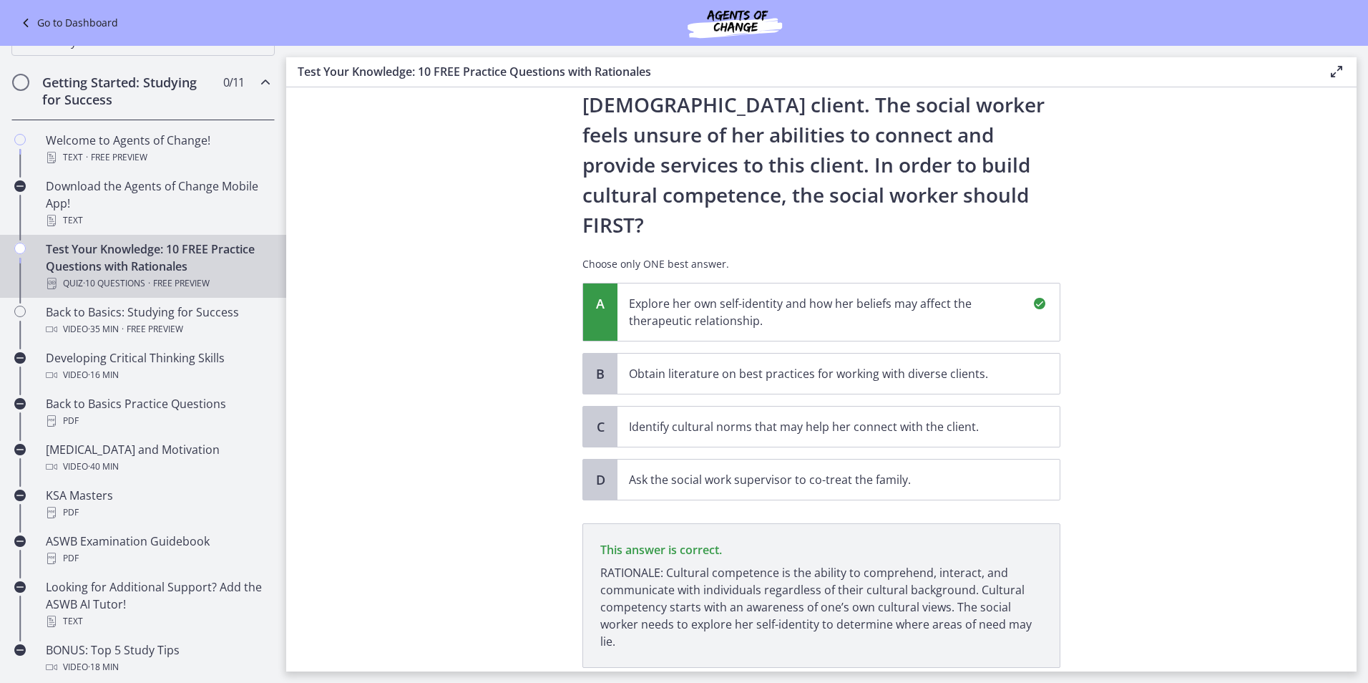
scroll to position [263, 0]
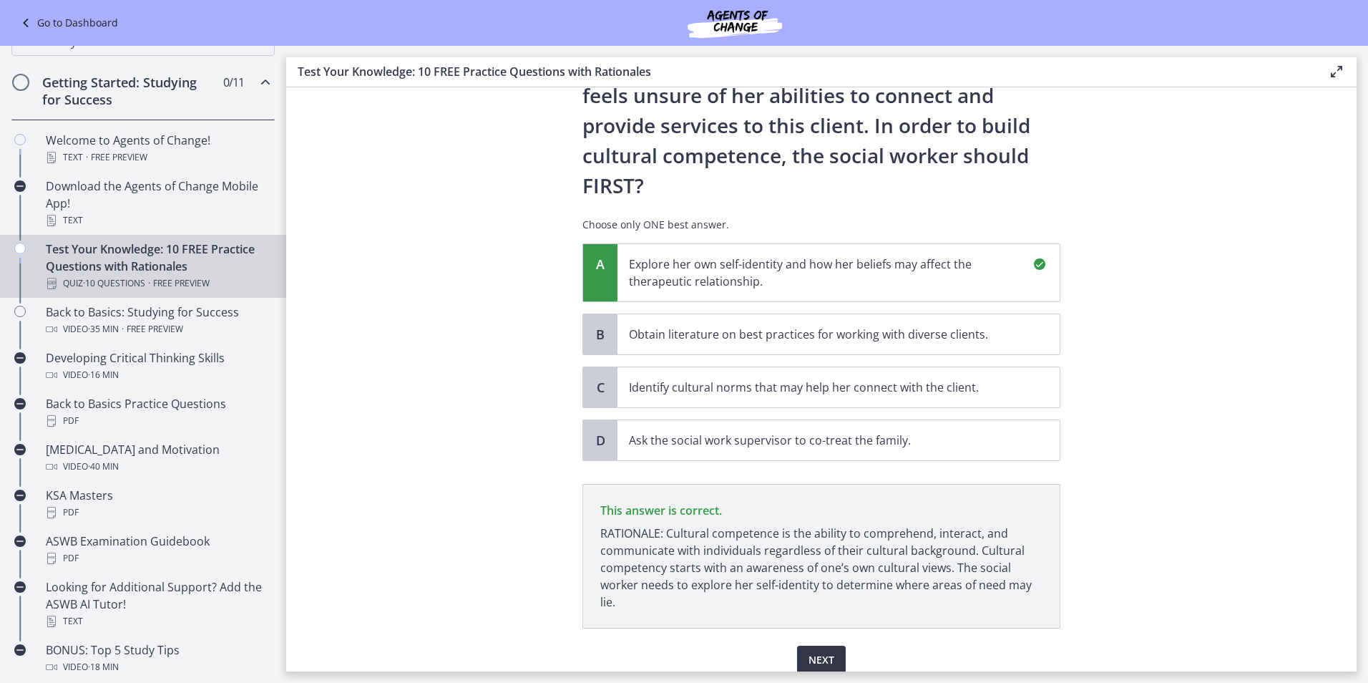
click at [825, 651] on span "Next" at bounding box center [822, 659] width 26 height 17
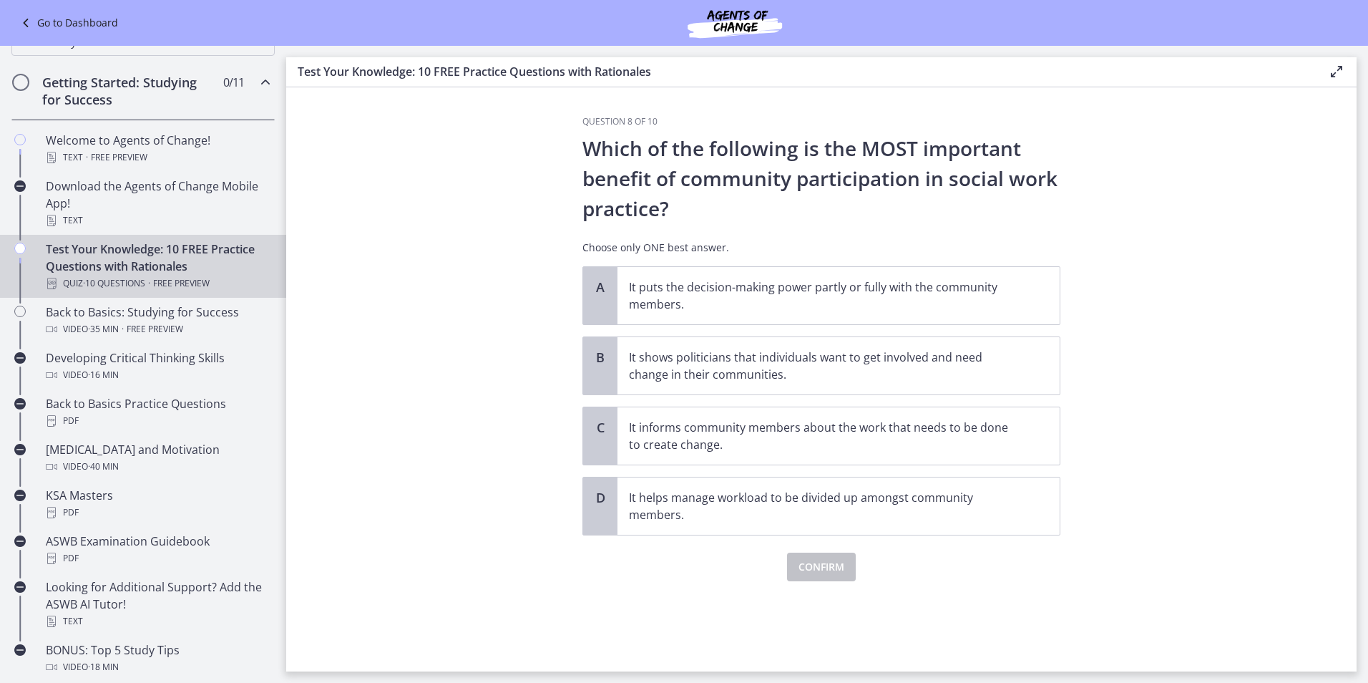
scroll to position [0, 0]
click at [701, 306] on p "It puts the decision-making power partly or fully with the community members." at bounding box center [824, 295] width 391 height 34
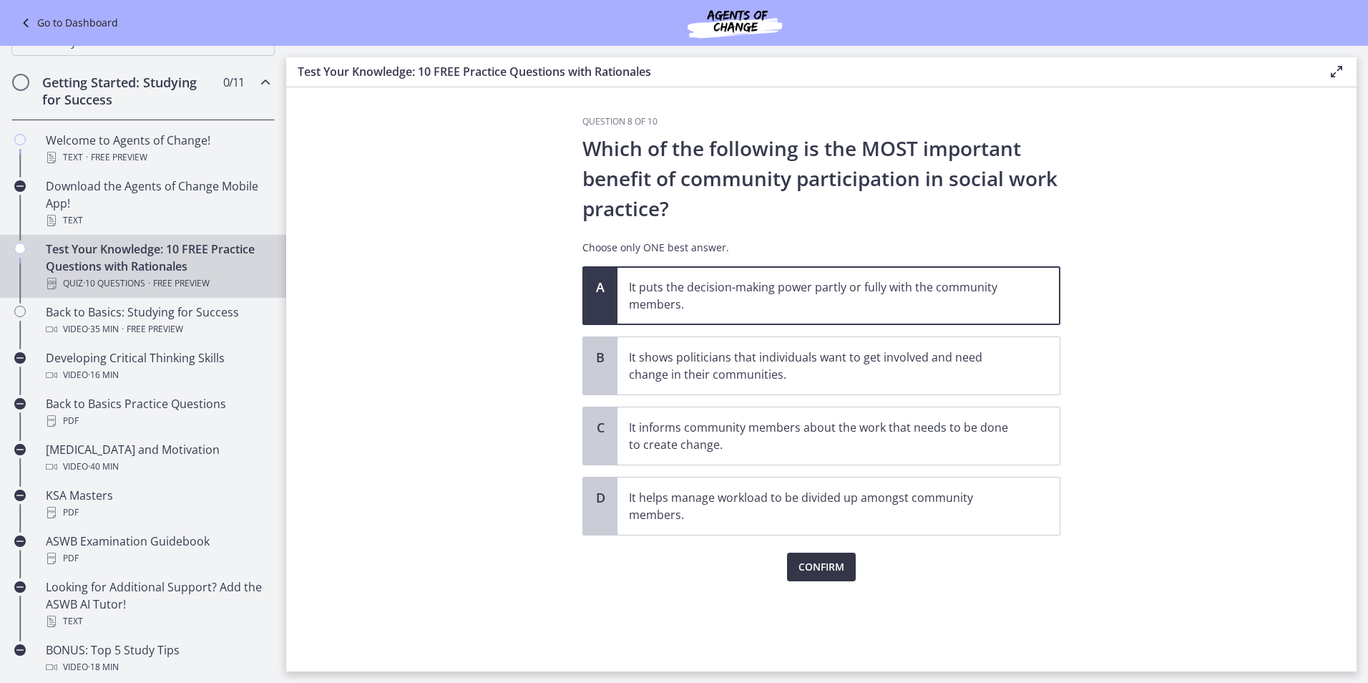
click at [819, 567] on span "Confirm" at bounding box center [822, 566] width 46 height 17
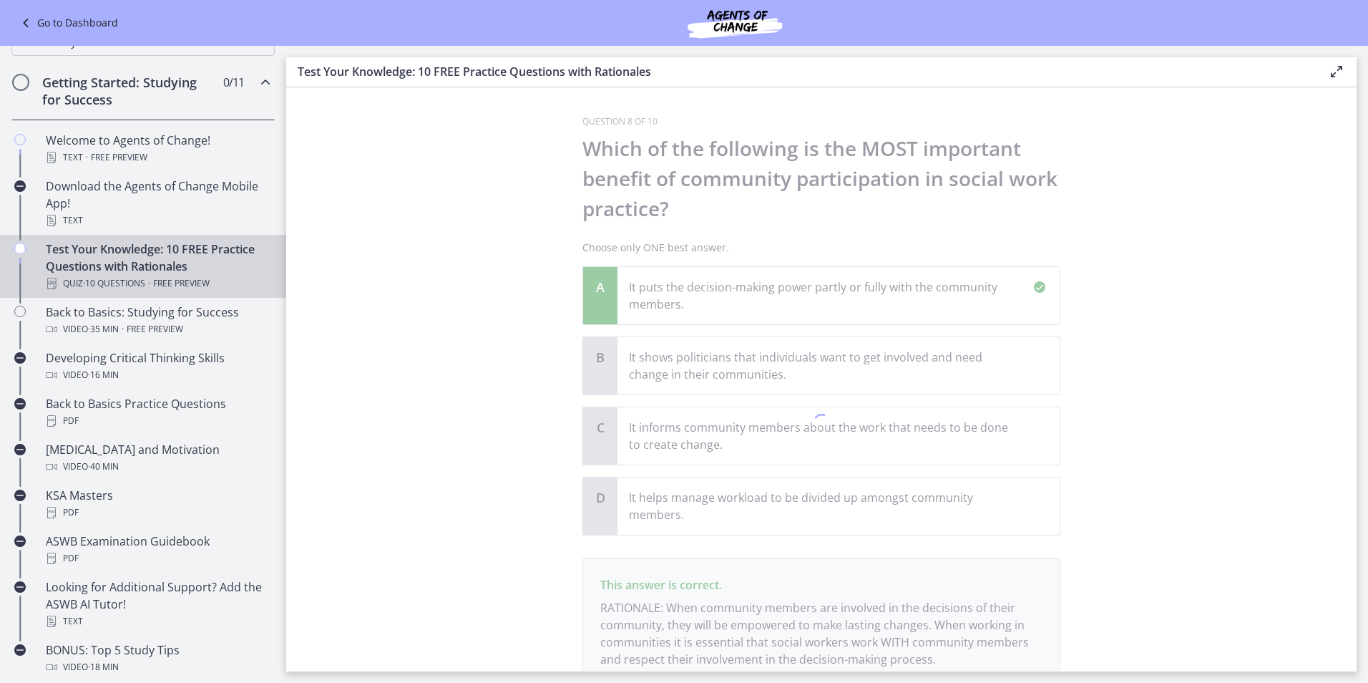
scroll to position [117, 0]
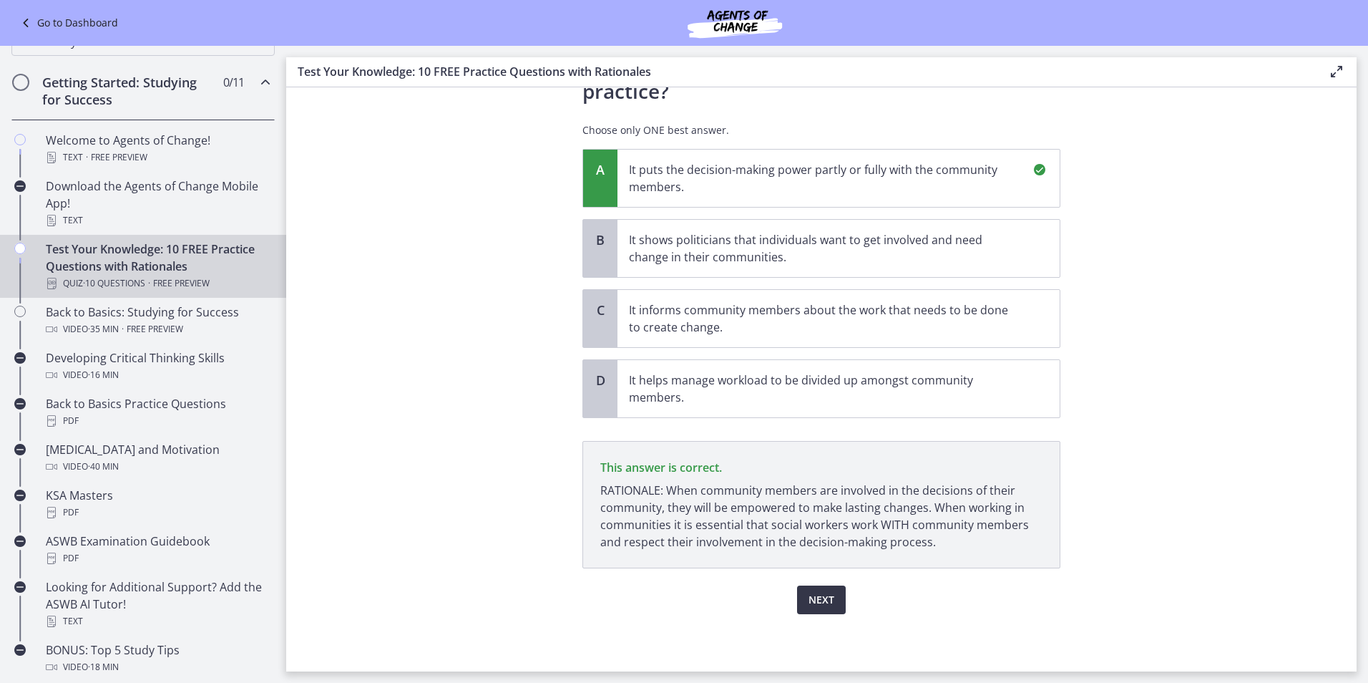
click at [828, 603] on span "Next" at bounding box center [822, 599] width 26 height 17
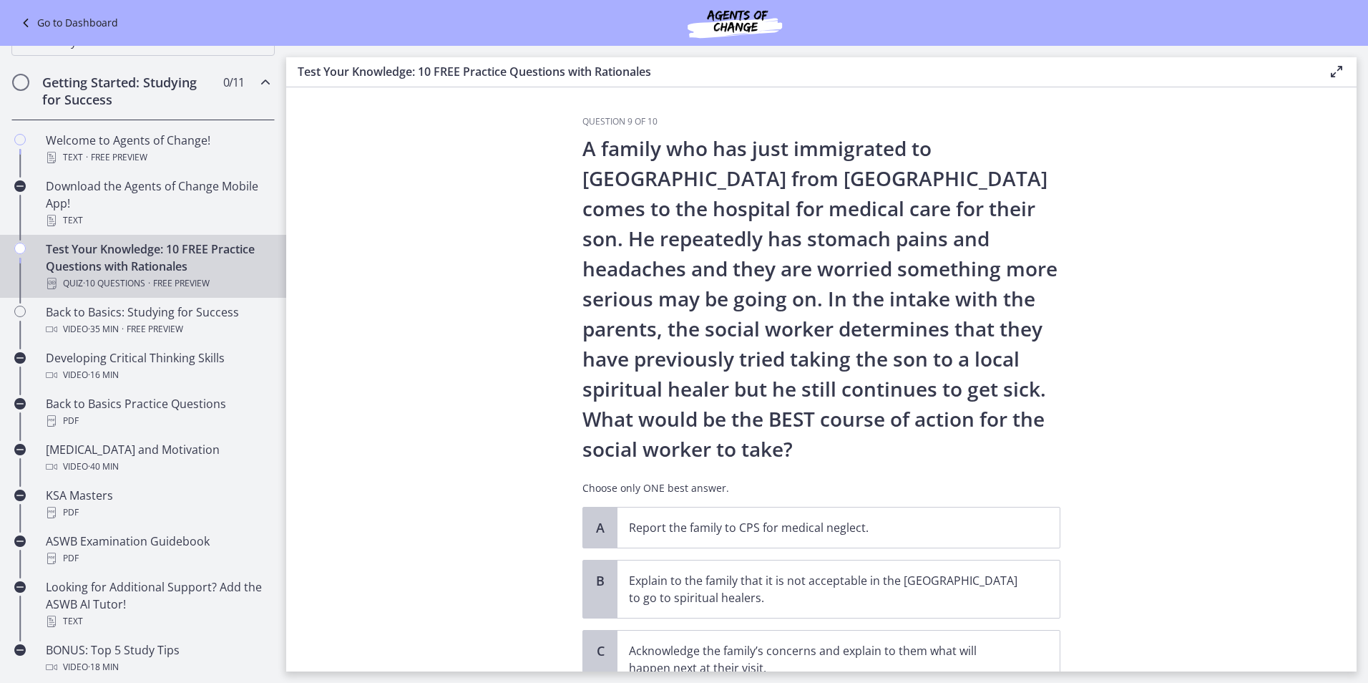
scroll to position [72, 0]
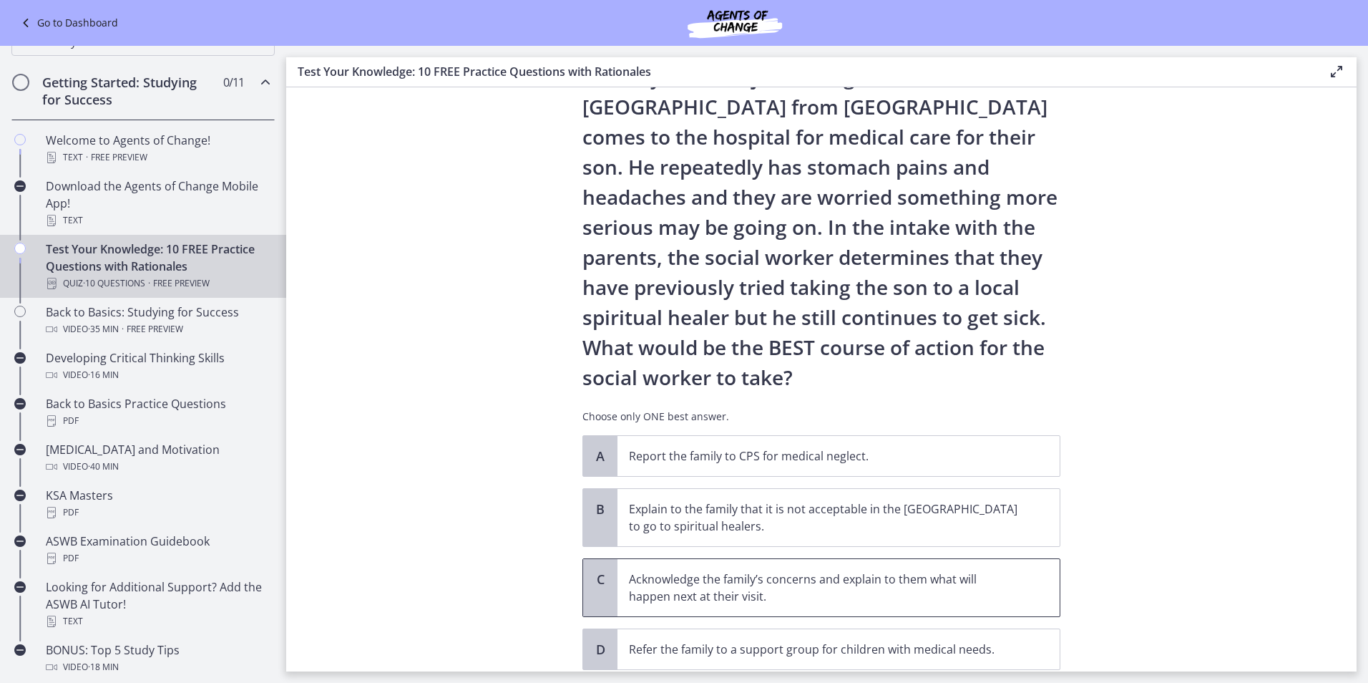
click at [647, 581] on p "Acknowledge the family’s concerns and explain to them what will happen next at …" at bounding box center [824, 587] width 391 height 34
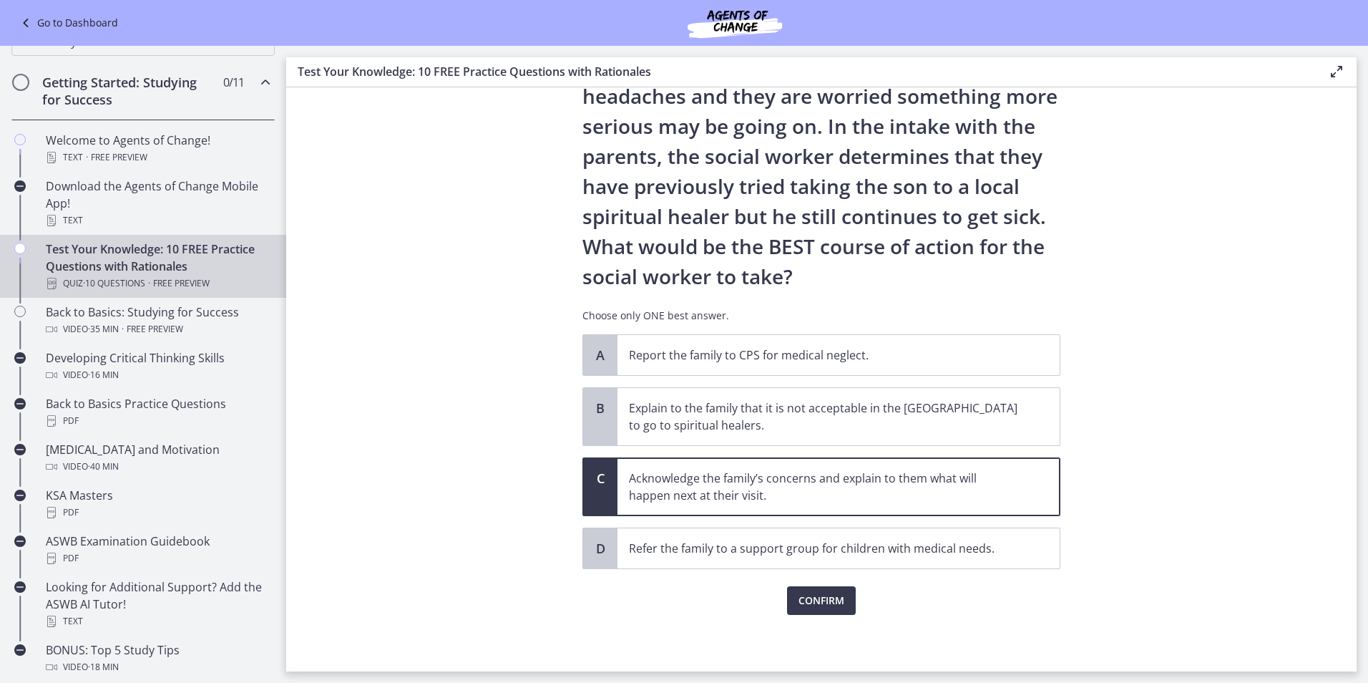
scroll to position [173, 0]
click at [824, 600] on span "Confirm" at bounding box center [822, 599] width 46 height 17
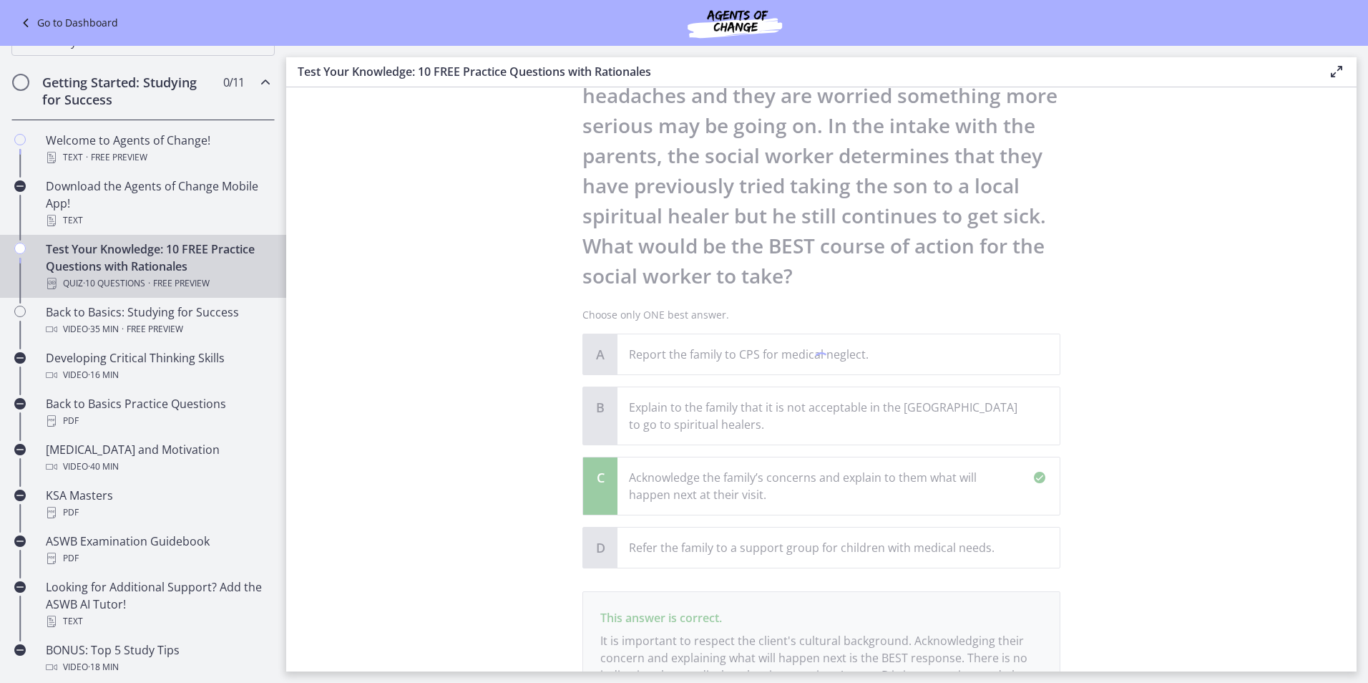
scroll to position [341, 0]
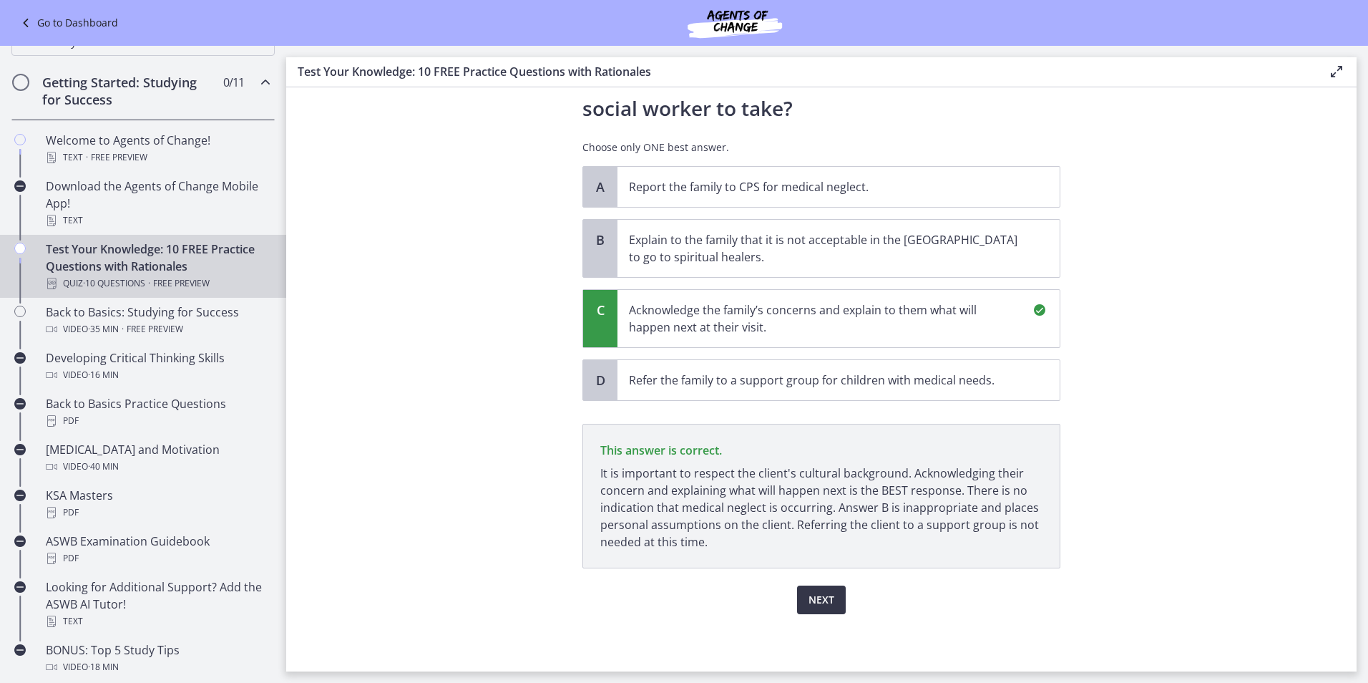
click at [821, 599] on span "Next" at bounding box center [822, 599] width 26 height 17
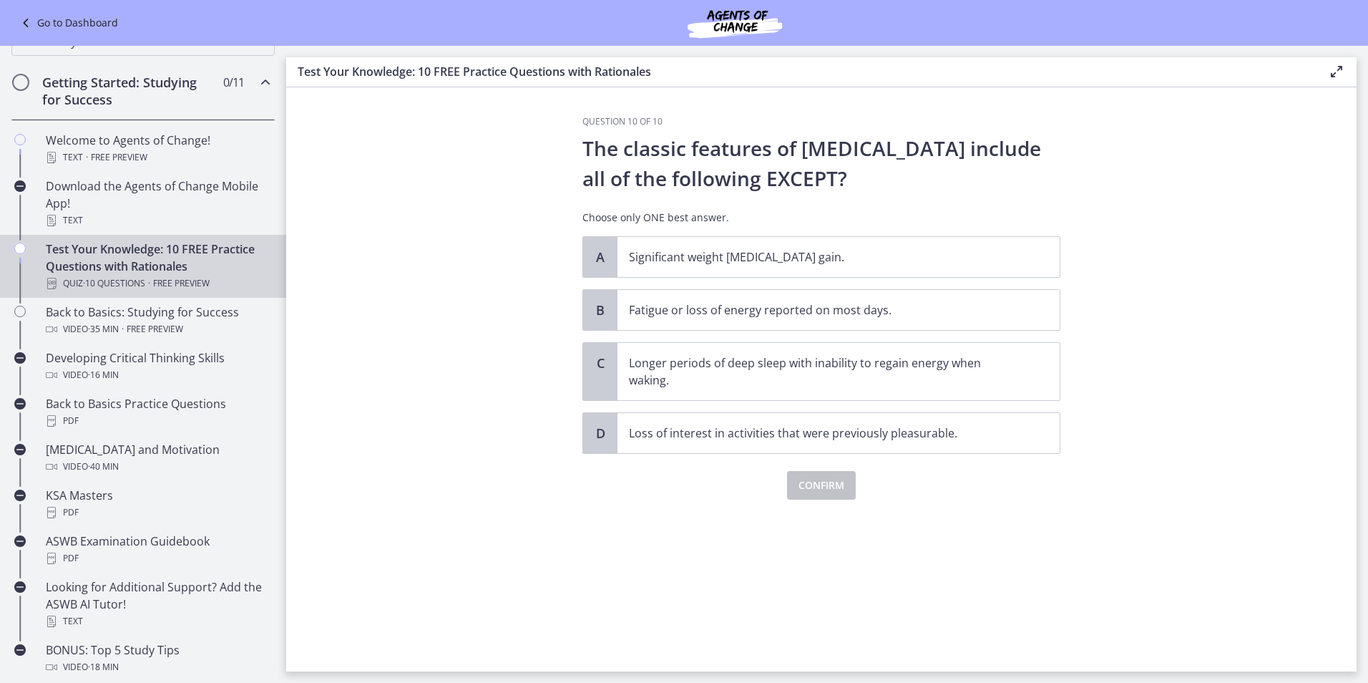
scroll to position [0, 0]
click at [730, 316] on p "Fatigue or loss of energy reported on most days." at bounding box center [824, 309] width 391 height 17
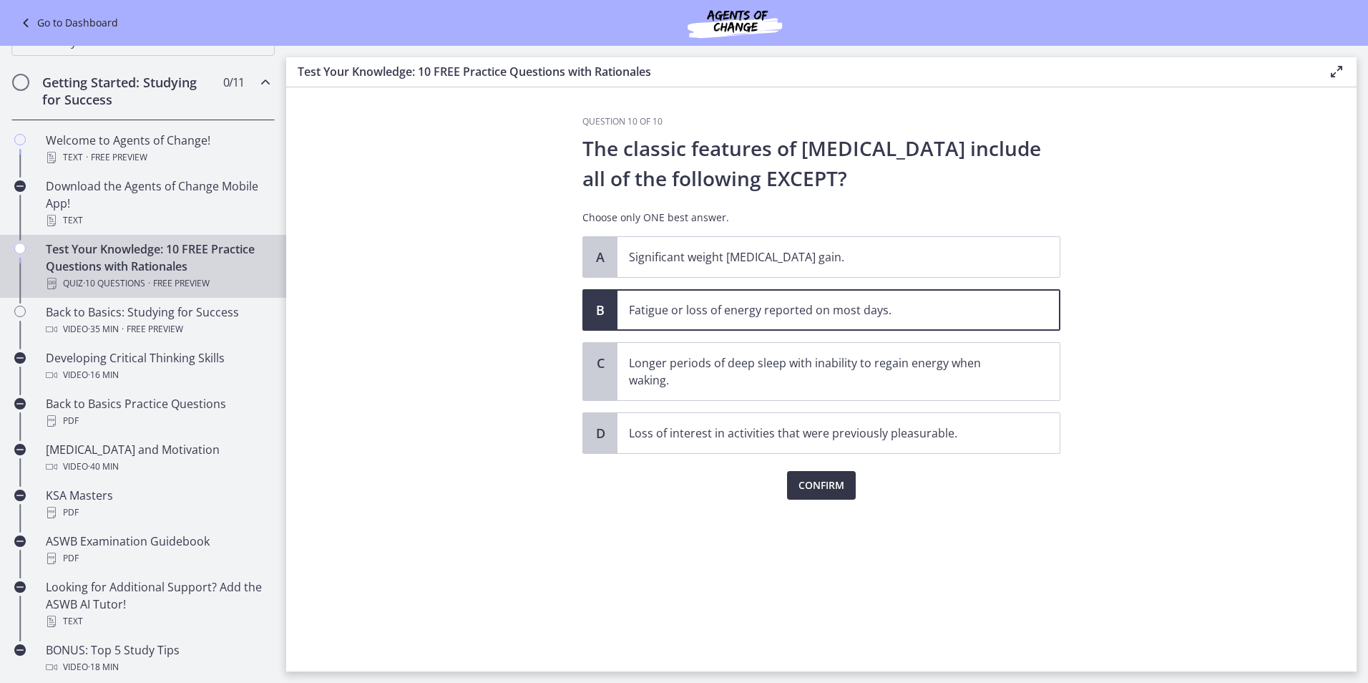
click at [791, 495] on button "Confirm" at bounding box center [821, 485] width 69 height 29
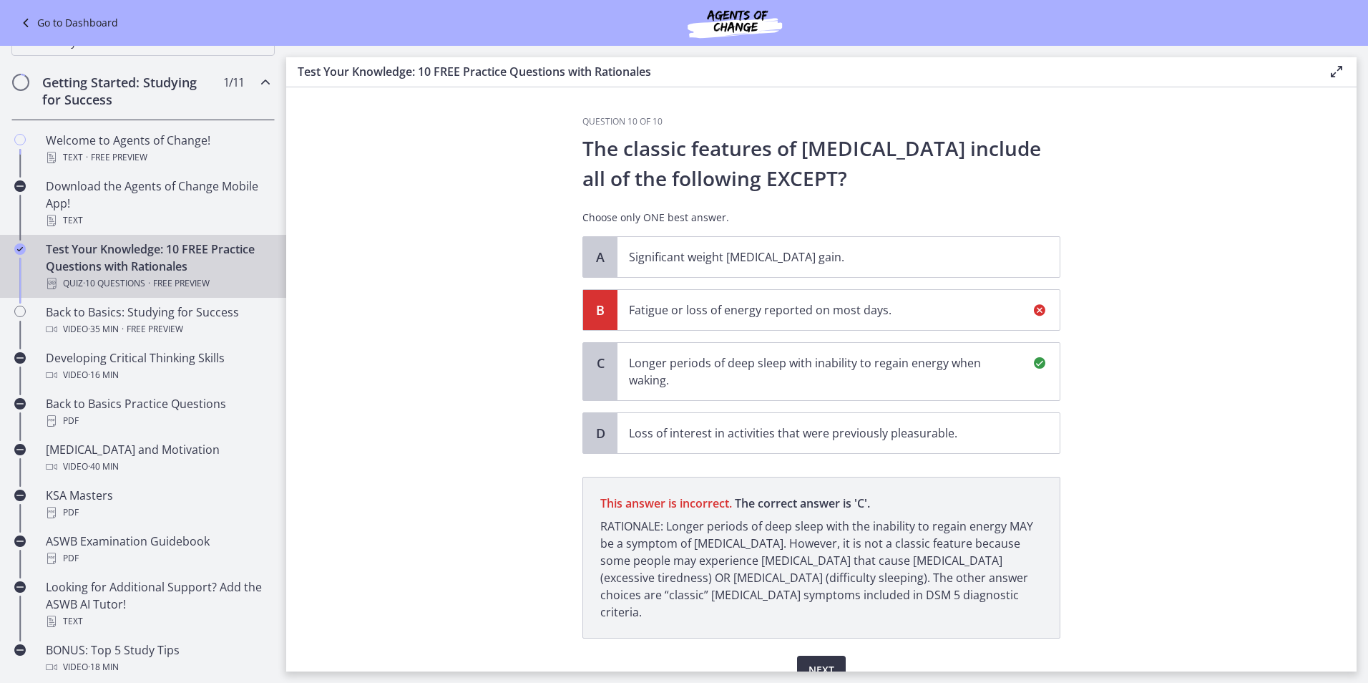
scroll to position [53, 0]
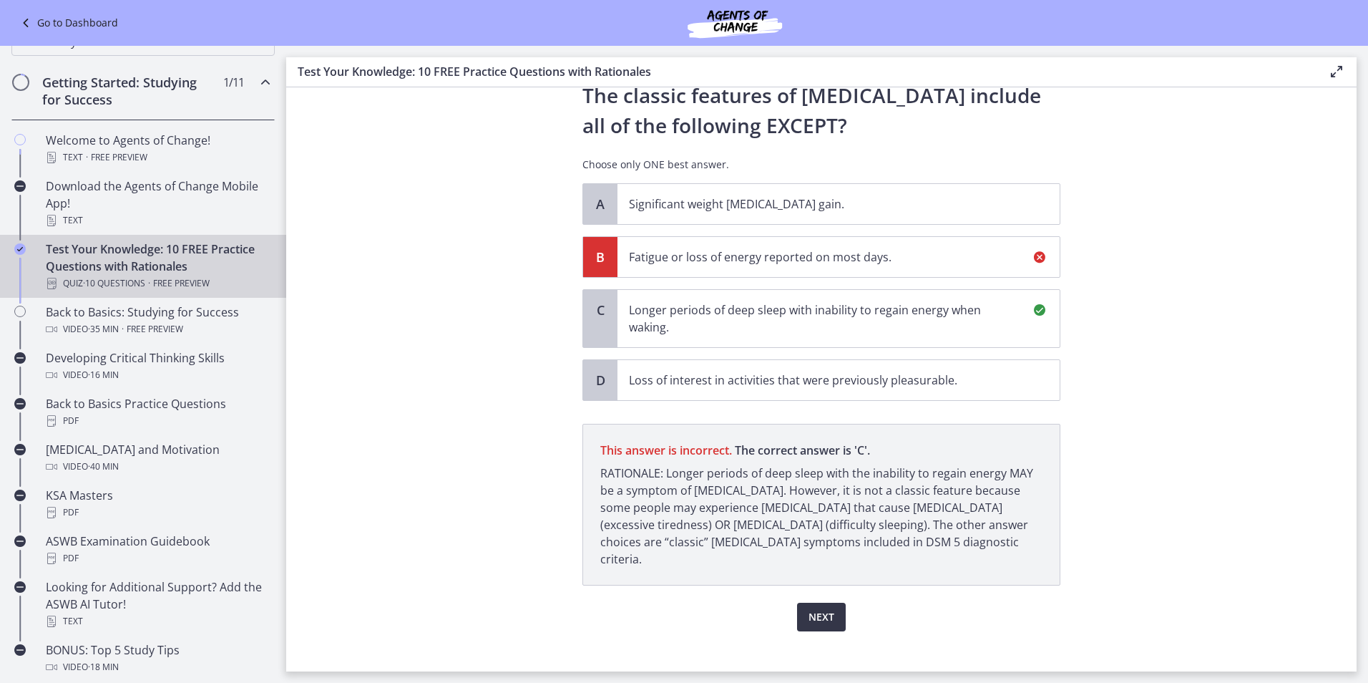
click at [823, 608] on span "Next" at bounding box center [822, 616] width 26 height 17
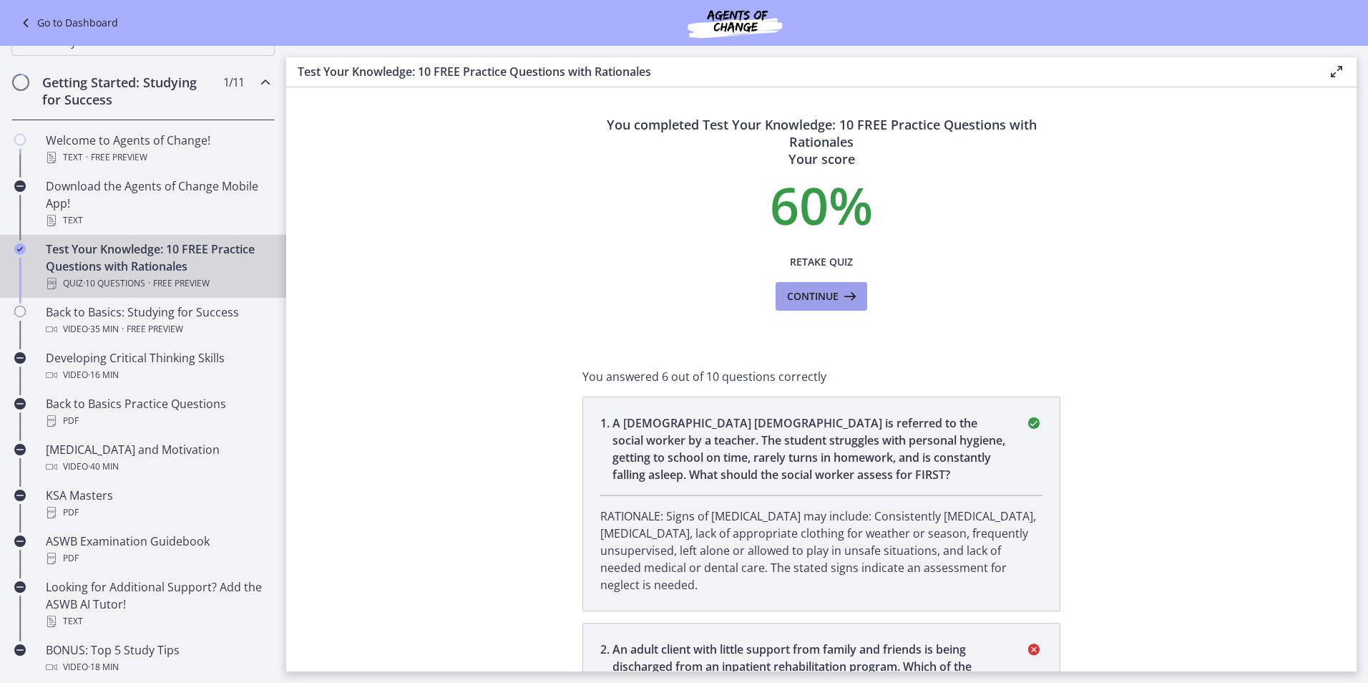
click at [822, 296] on span "Continue" at bounding box center [813, 296] width 52 height 17
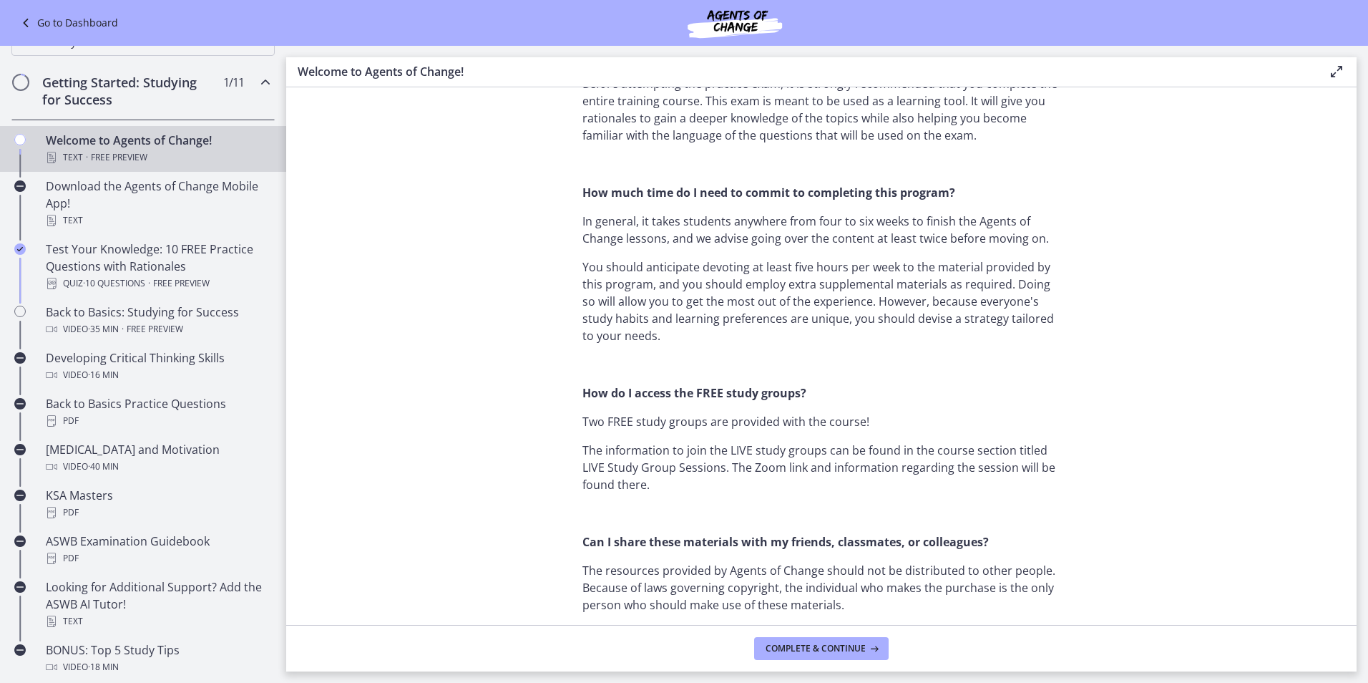
scroll to position [1145, 0]
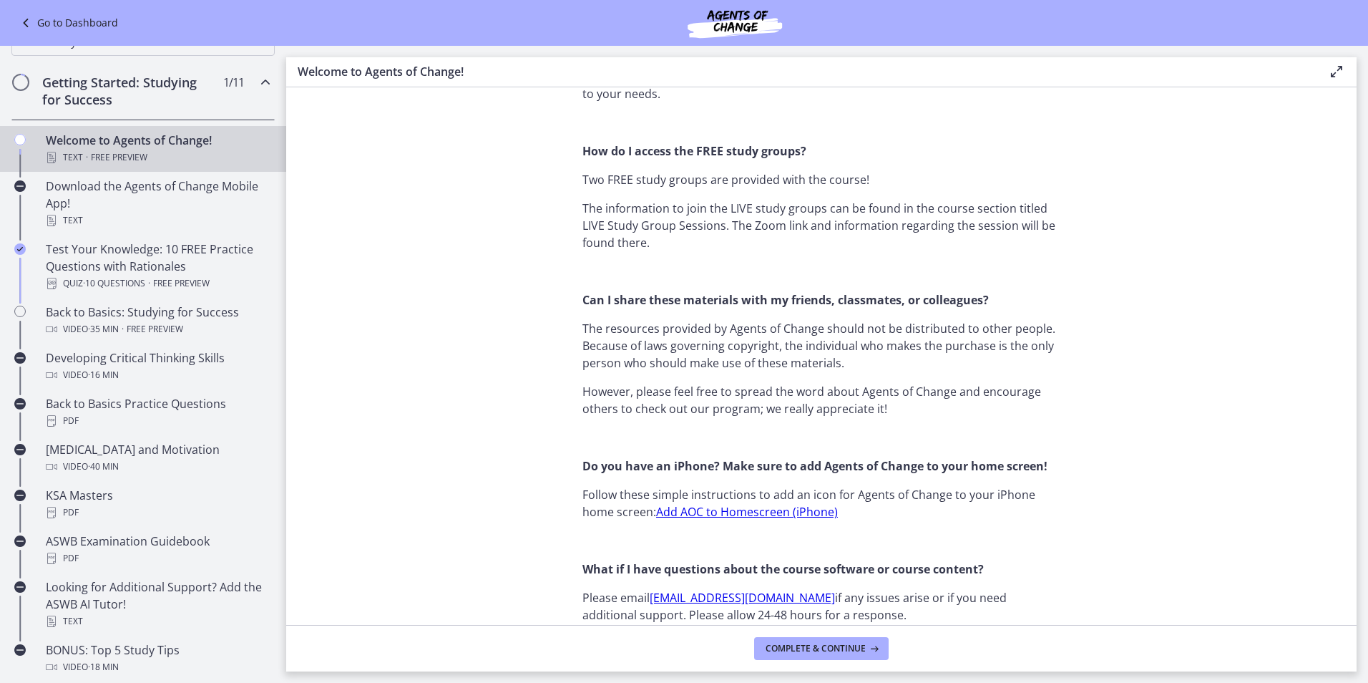
click at [17, 137] on icon "Chapters" at bounding box center [19, 139] width 11 height 11
click at [77, 159] on div "Text · Free preview" at bounding box center [157, 157] width 223 height 17
click at [97, 144] on div "Welcome to Agents of Change! Text · Free preview" at bounding box center [157, 149] width 223 height 34
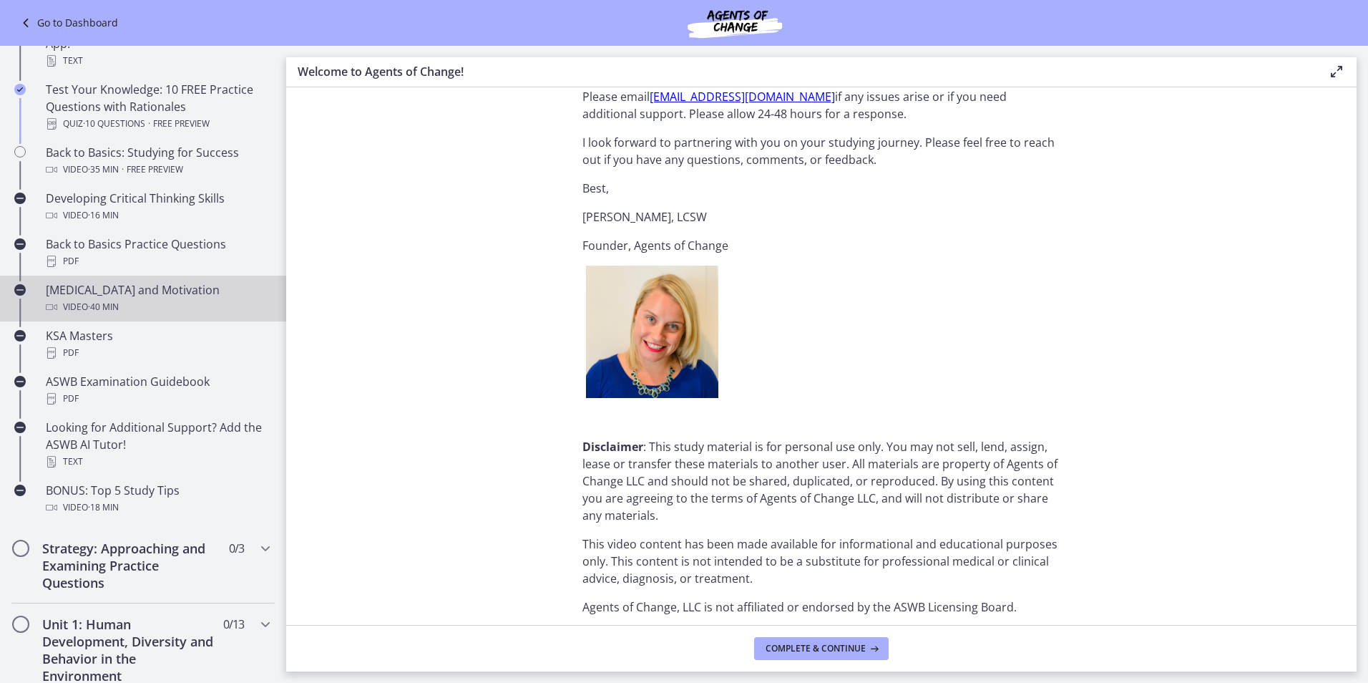
scroll to position [263, 0]
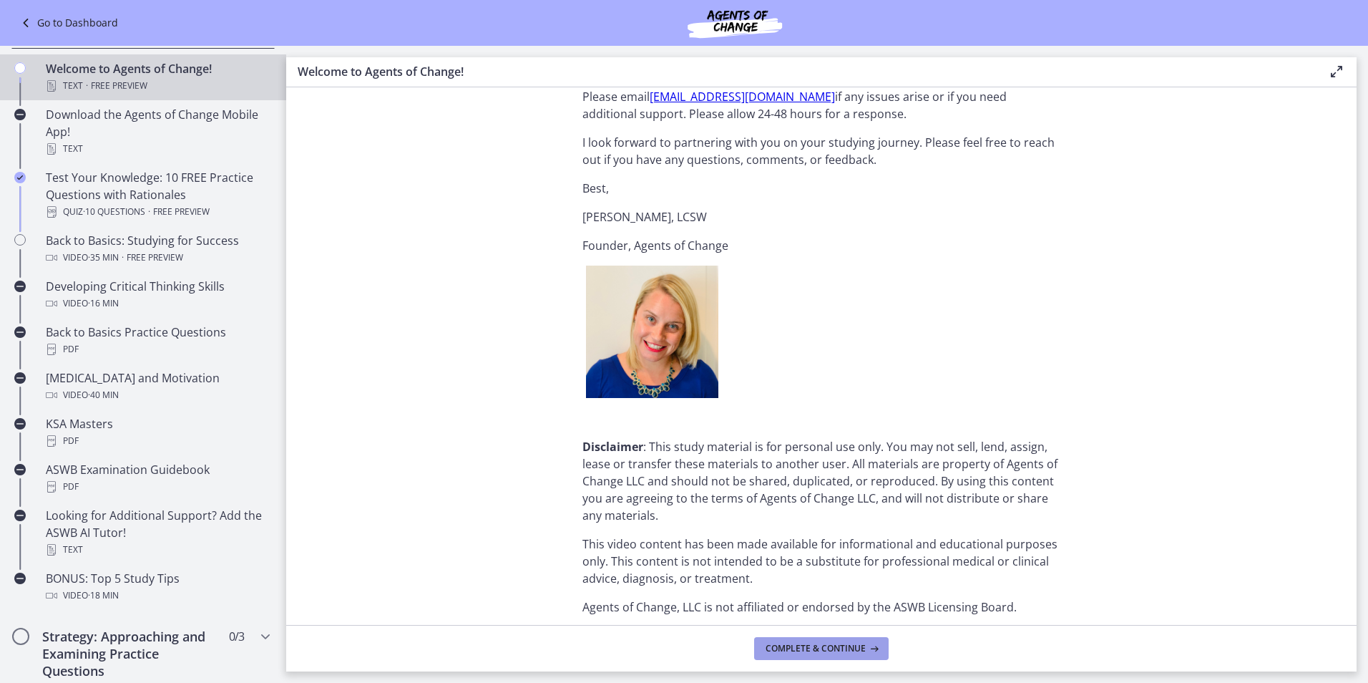
click at [831, 643] on span "Complete & continue" at bounding box center [816, 648] width 100 height 11
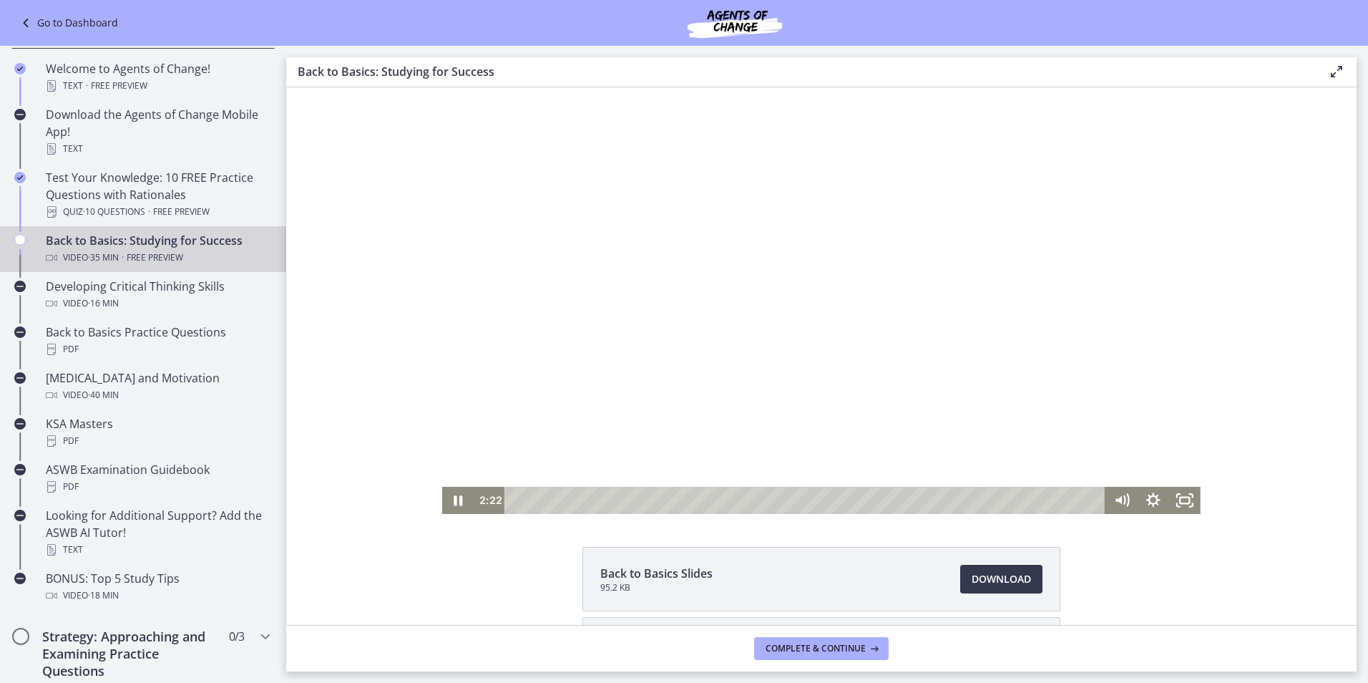
drag, startPoint x: 625, startPoint y: 215, endPoint x: 637, endPoint y: 247, distance: 34.2
click at [637, 247] on div at bounding box center [821, 300] width 759 height 427
